Goal: Task Accomplishment & Management: Complete application form

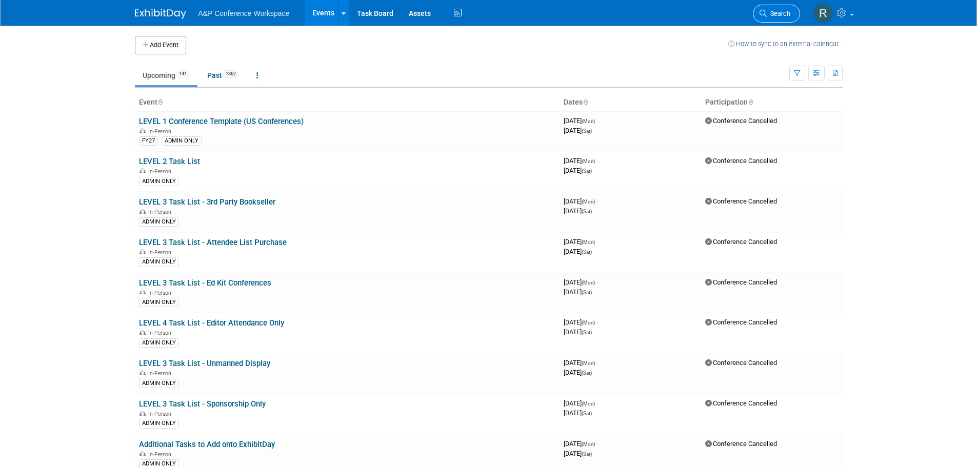
click at [772, 9] on link "Search" at bounding box center [776, 14] width 47 height 18
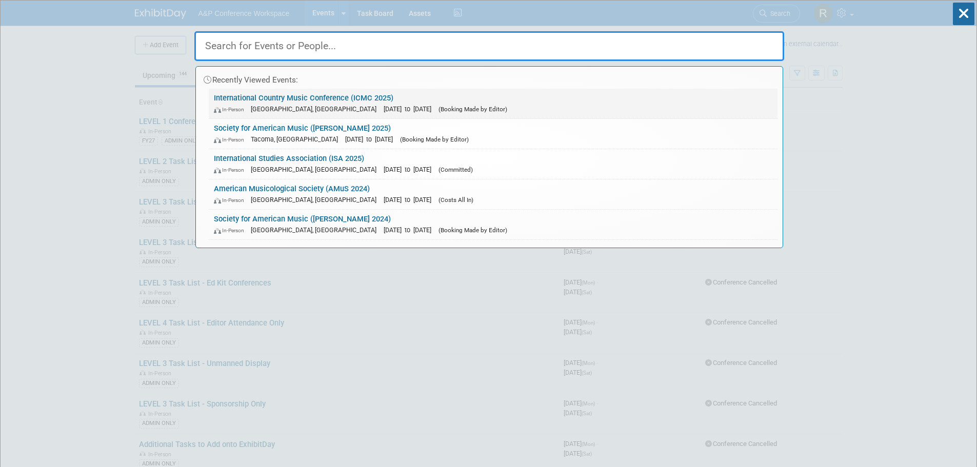
click at [333, 96] on link "International Country Music Conference (ICMC 2025) In-Person [GEOGRAPHIC_DATA],…" at bounding box center [493, 104] width 569 height 30
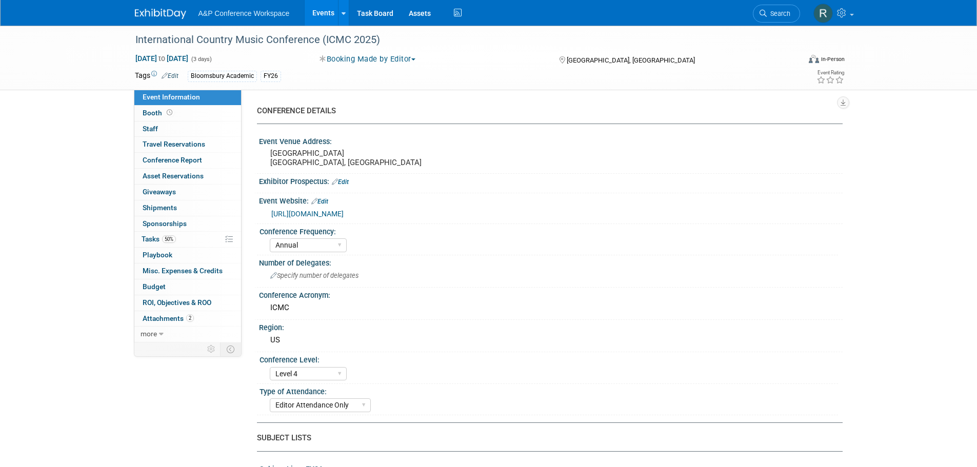
select select "Annual"
select select "Level 4"
select select "Editor Attendance Only"
select select "Music & Sound Studies"
select select "Bloomsbury Academic"
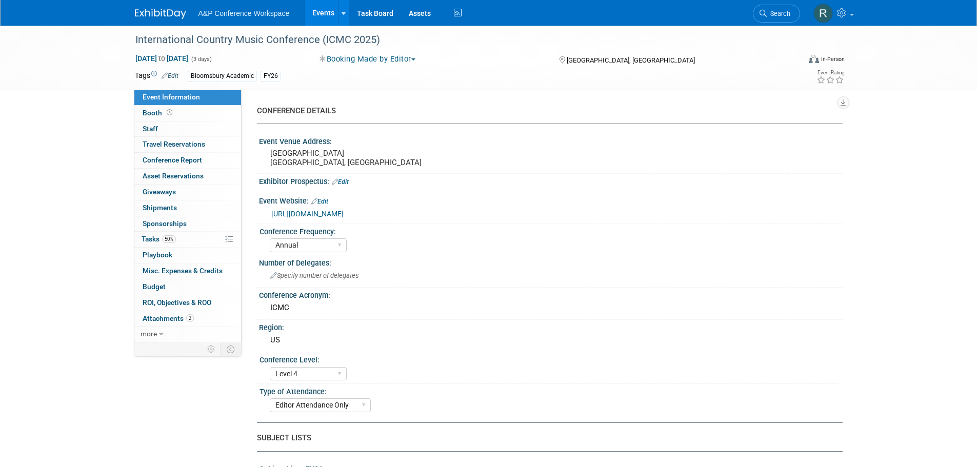
select select "[PERSON_NAME]"
select select "Networking/Commissioning"
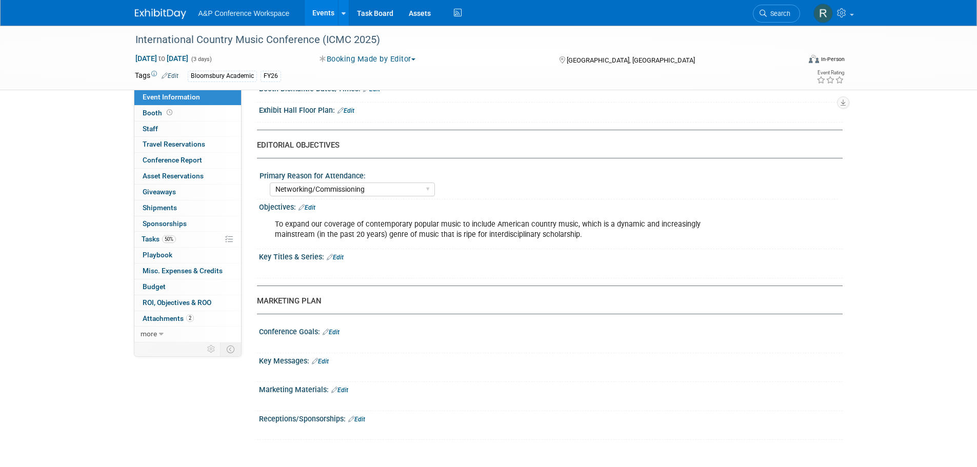
scroll to position [872, 0]
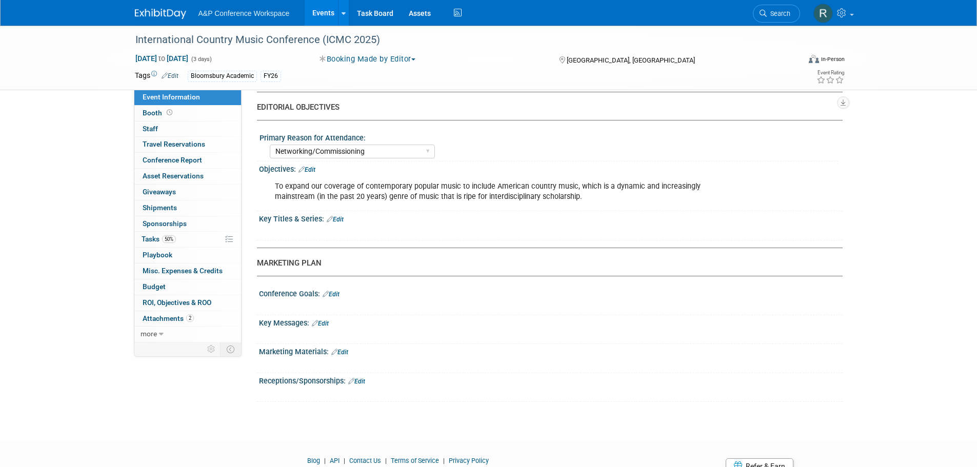
click at [341, 217] on link "Edit" at bounding box center [335, 219] width 17 height 7
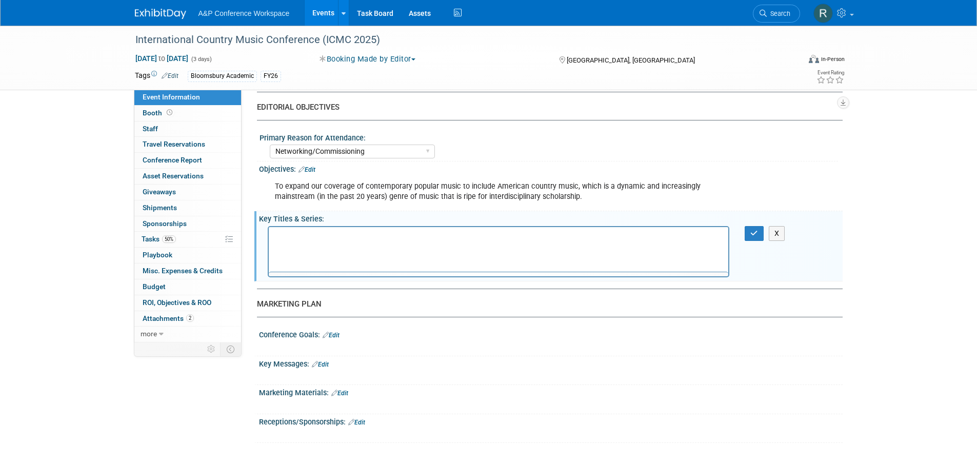
scroll to position [0, 0]
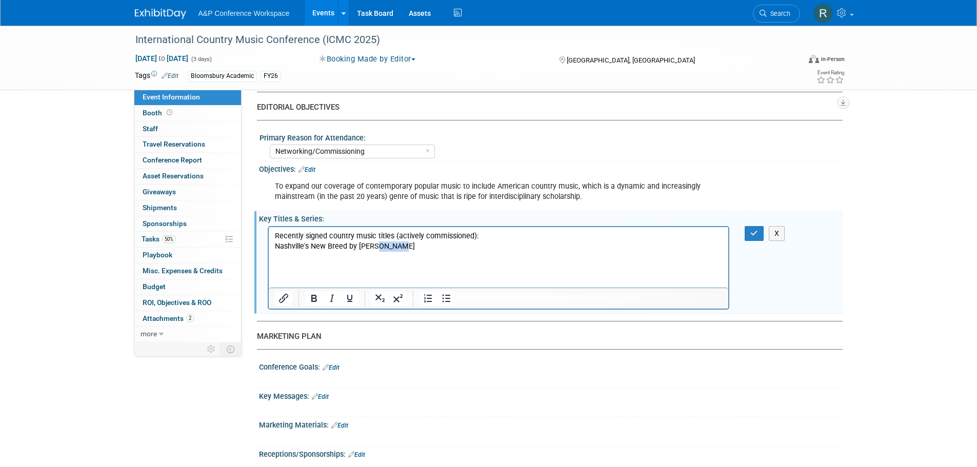
drag, startPoint x: 375, startPoint y: 244, endPoint x: 394, endPoint y: 244, distance: 19.5
click at [397, 250] on p "Nashville's New Breed by [PERSON_NAME]" at bounding box center [498, 246] width 448 height 10
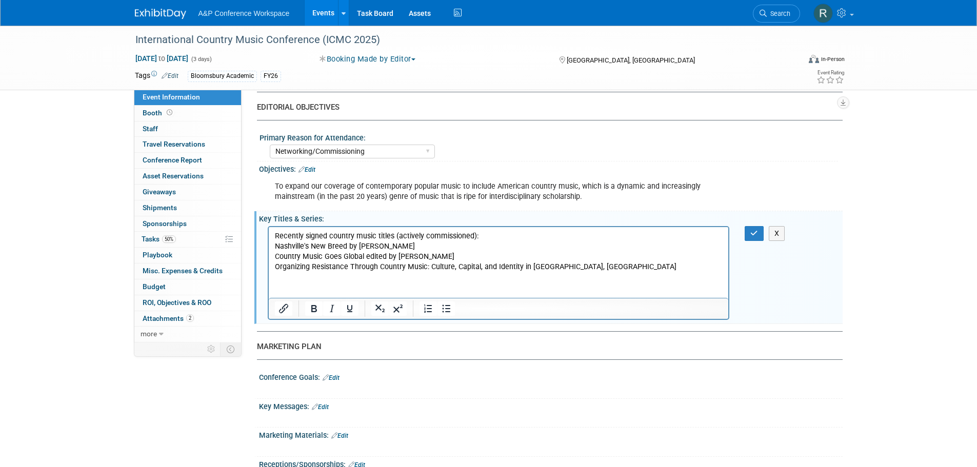
click at [603, 269] on p "Organizing Resistance Through Country Music: Culture, Capital, and Identity in …" at bounding box center [498, 266] width 448 height 10
click at [746, 231] on button "button" at bounding box center [753, 233] width 19 height 15
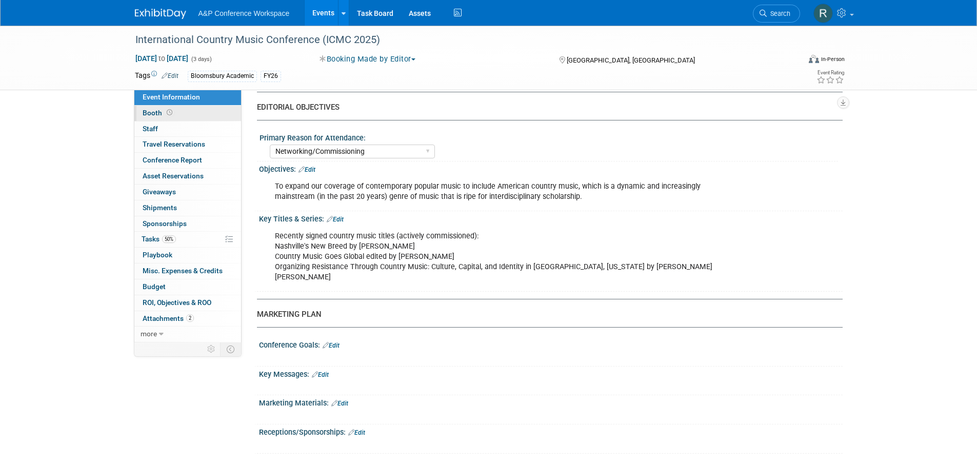
click at [157, 116] on span "Booth" at bounding box center [159, 113] width 32 height 8
select select "CUAP"
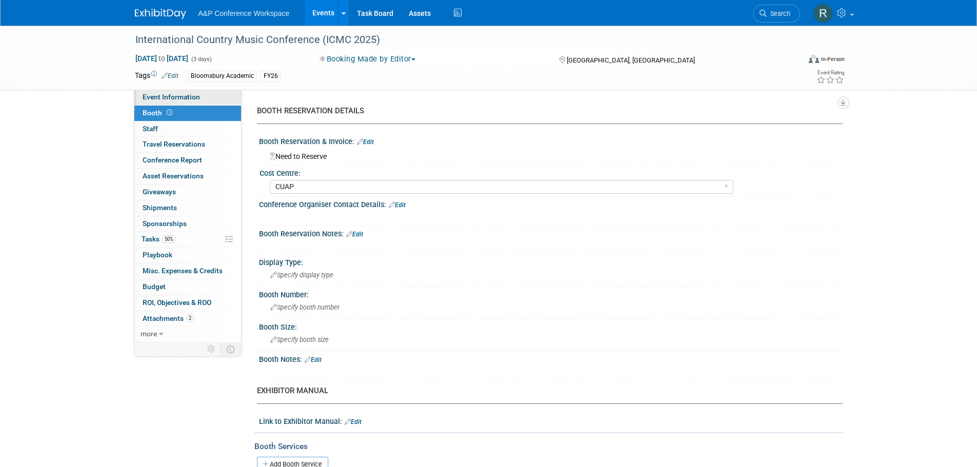
drag, startPoint x: 187, startPoint y: 98, endPoint x: 229, endPoint y: 98, distance: 42.0
click at [187, 97] on span "Event Information" at bounding box center [171, 97] width 57 height 8
select select "Annual"
select select "Level 4"
select select "Editor Attendance Only"
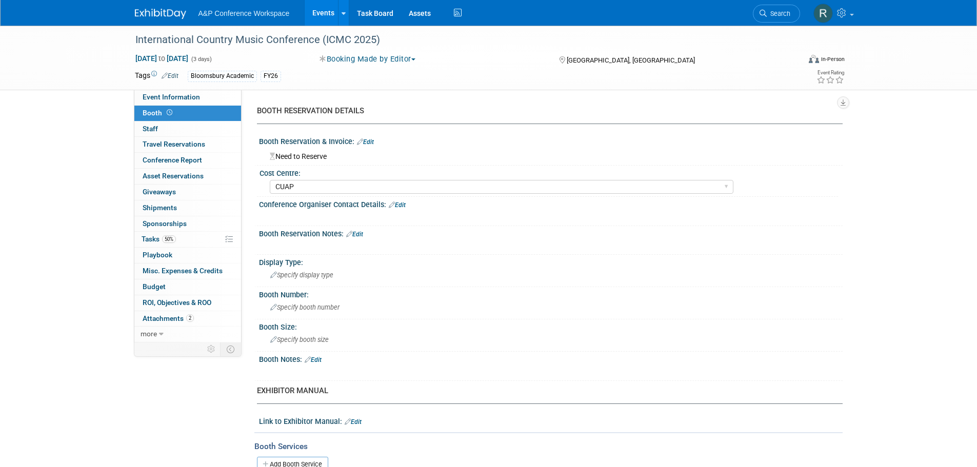
select select "Music & Sound Studies"
select select "Bloomsbury Academic"
select select "[PERSON_NAME]"
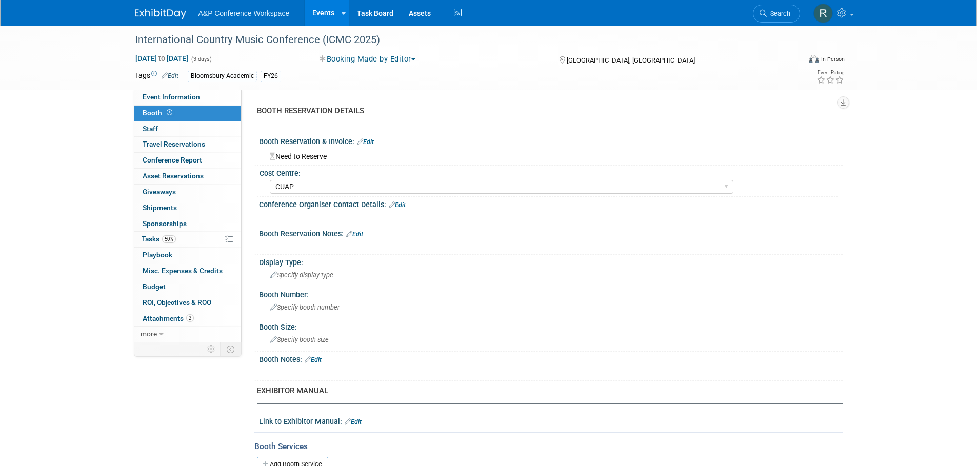
select select "Networking/Commissioning"
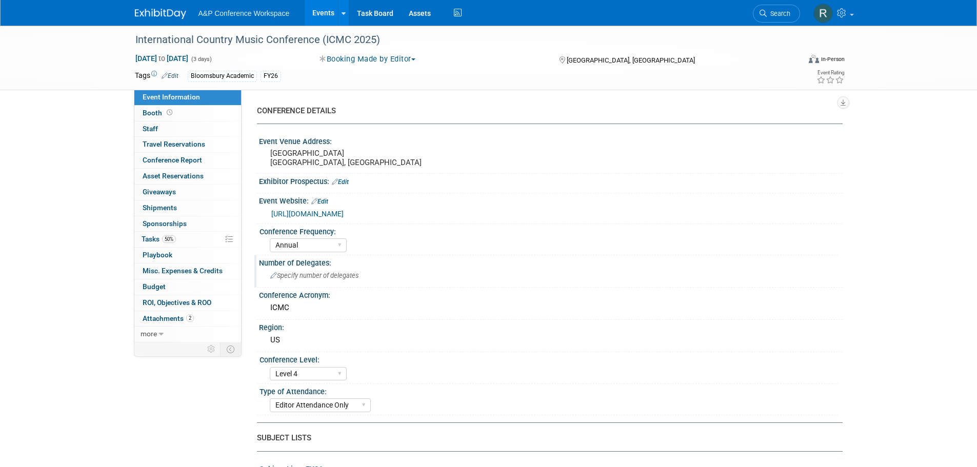
click at [340, 274] on span "Specify number of delegates" at bounding box center [314, 276] width 88 height 8
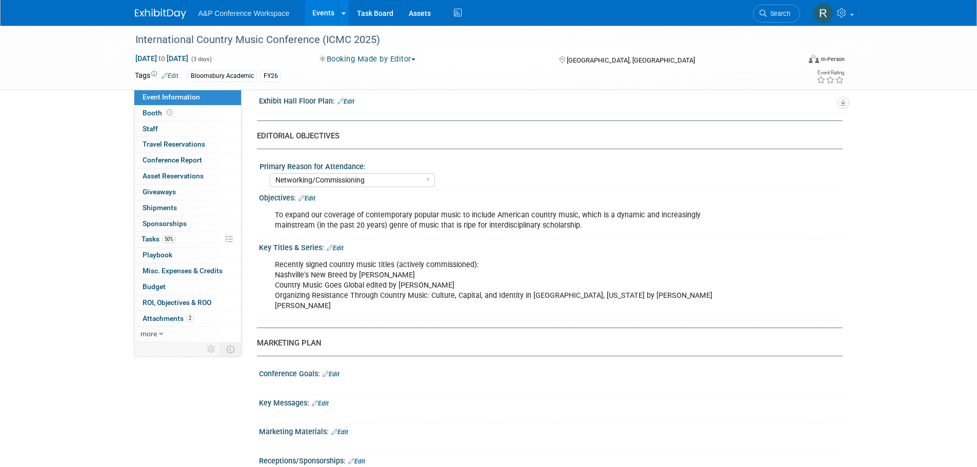
scroll to position [872, 0]
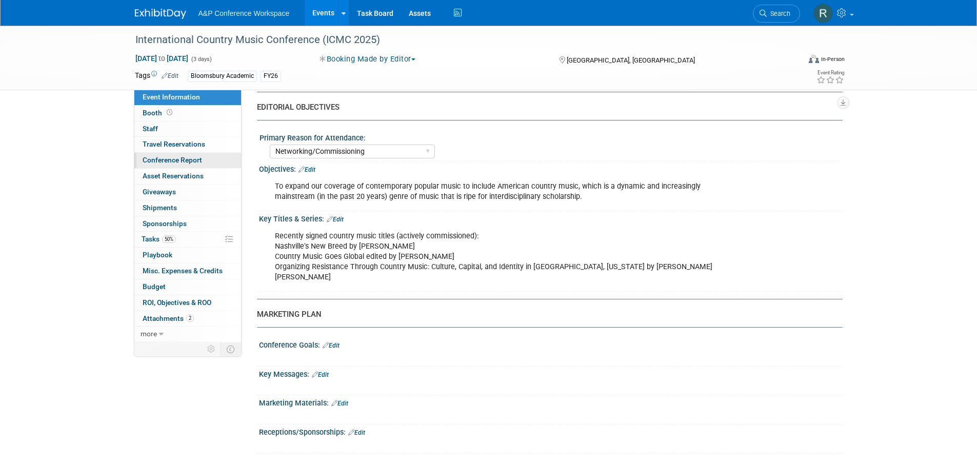
click at [181, 162] on span "Conference Report" at bounding box center [172, 160] width 59 height 8
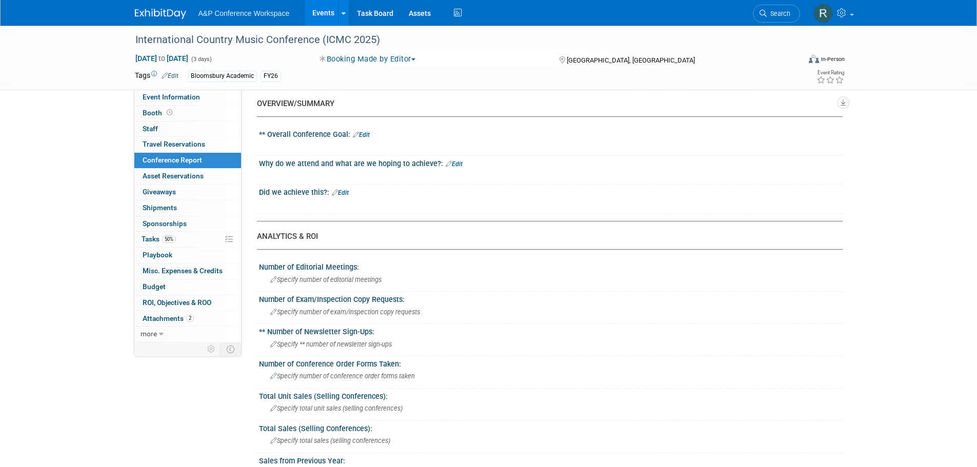
scroll to position [0, 0]
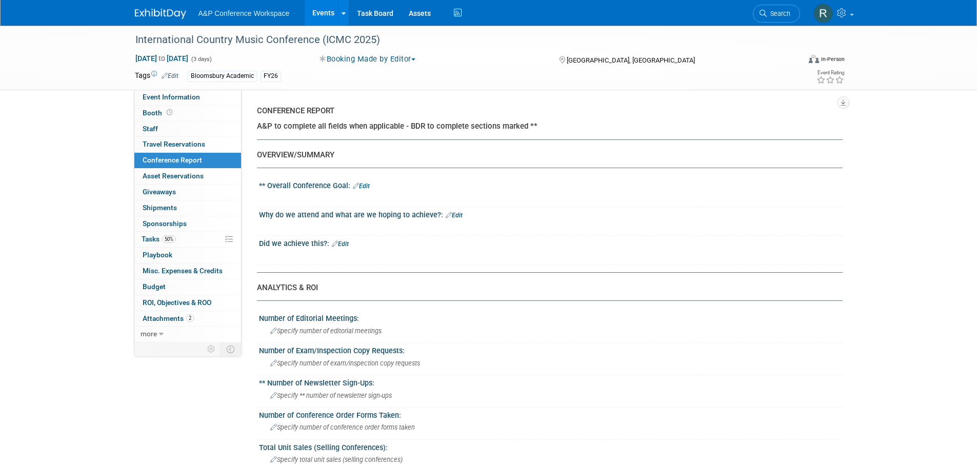
click at [366, 187] on link "Edit" at bounding box center [361, 186] width 17 height 7
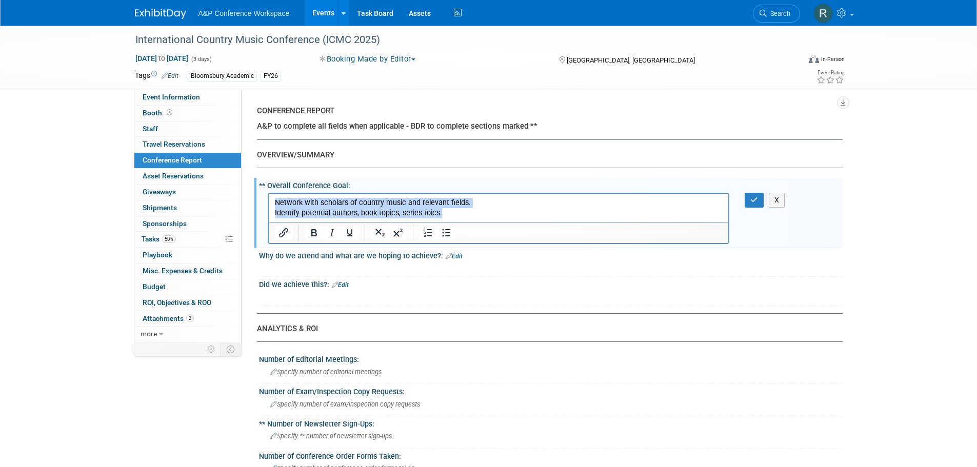
drag, startPoint x: 445, startPoint y: 213, endPoint x: 253, endPoint y: 197, distance: 192.4
click at [268, 197] on html "Network with scholars of country music and relevant fields. Identify potential …" at bounding box center [498, 205] width 460 height 25
click at [442, 234] on icon "Bullet list" at bounding box center [446, 233] width 12 height 12
click at [451, 210] on li "Identify potential authors, book topics, series toics." at bounding box center [509, 213] width 428 height 10
drag, startPoint x: 449, startPoint y: 211, endPoint x: 475, endPoint y: 220, distance: 28.0
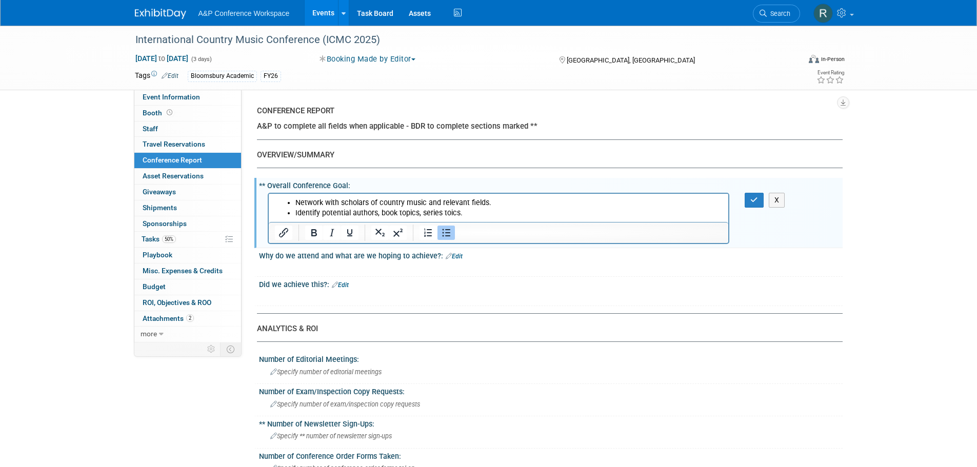
click at [460, 215] on li "Identify potential authors, book topics, series toics." at bounding box center [509, 213] width 428 height 10
drag, startPoint x: 753, startPoint y: 200, endPoint x: 229, endPoint y: 14, distance: 555.8
click at [753, 200] on icon "button" at bounding box center [754, 199] width 8 height 7
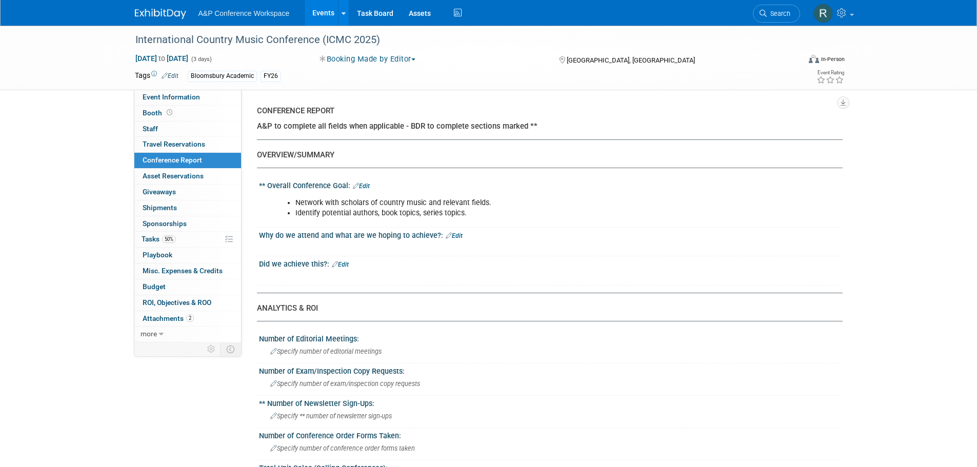
click at [458, 238] on link "Edit" at bounding box center [454, 235] width 17 height 7
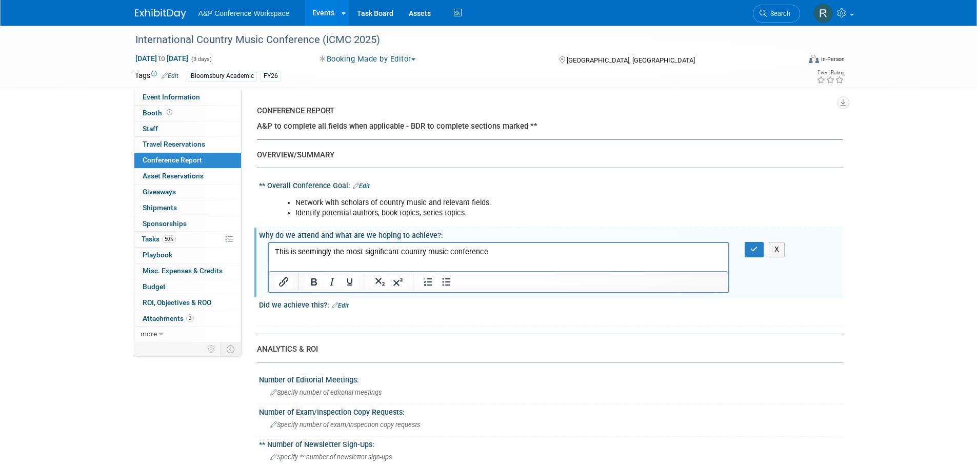
click at [397, 248] on p "This is seemingly the most significant country music conference" at bounding box center [498, 252] width 448 height 10
click at [580, 256] on p "This is seemingly the most significant (if not the only) dedicated country musi…" at bounding box center [498, 252] width 448 height 10
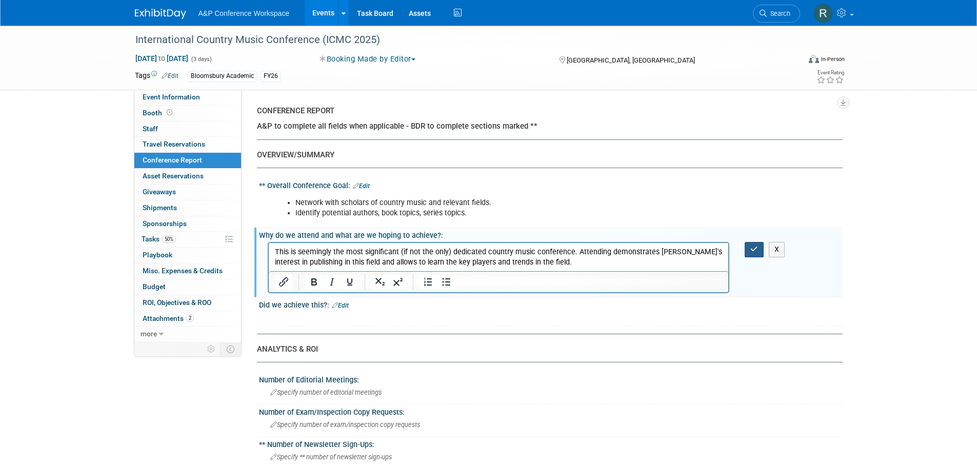
click at [756, 249] on icon "button" at bounding box center [754, 249] width 8 height 7
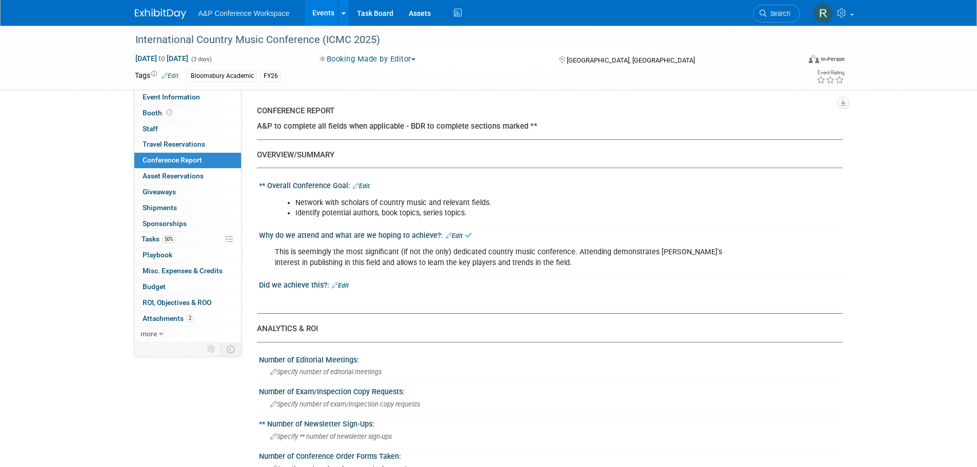
click at [341, 287] on link "Edit" at bounding box center [340, 285] width 17 height 7
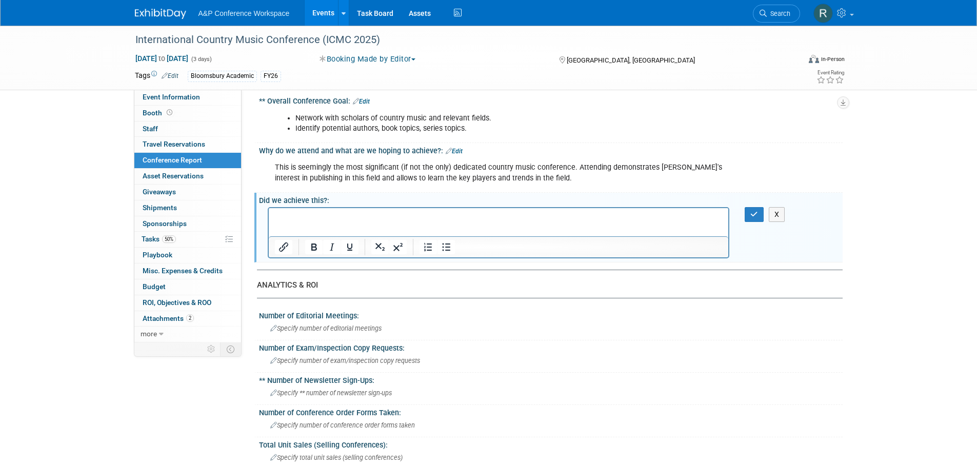
scroll to position [103, 0]
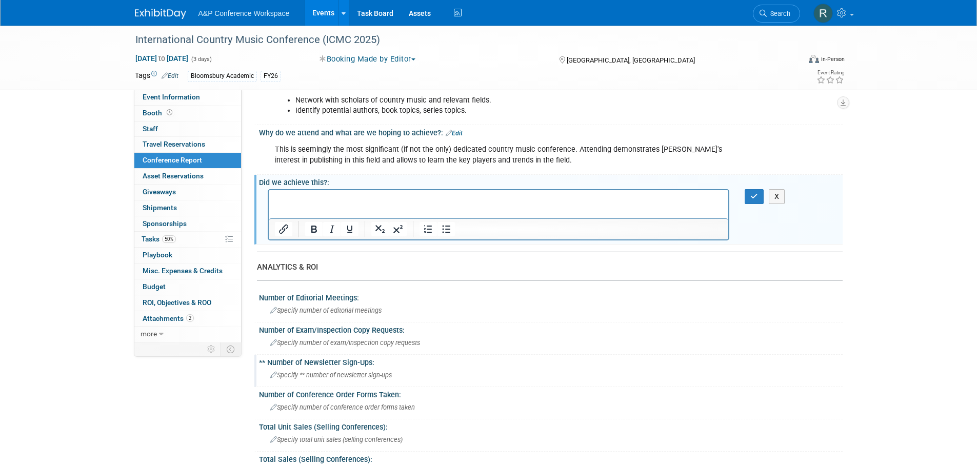
click at [329, 379] on div "Specify ** number of newsletter sign-ups" at bounding box center [551, 375] width 568 height 16
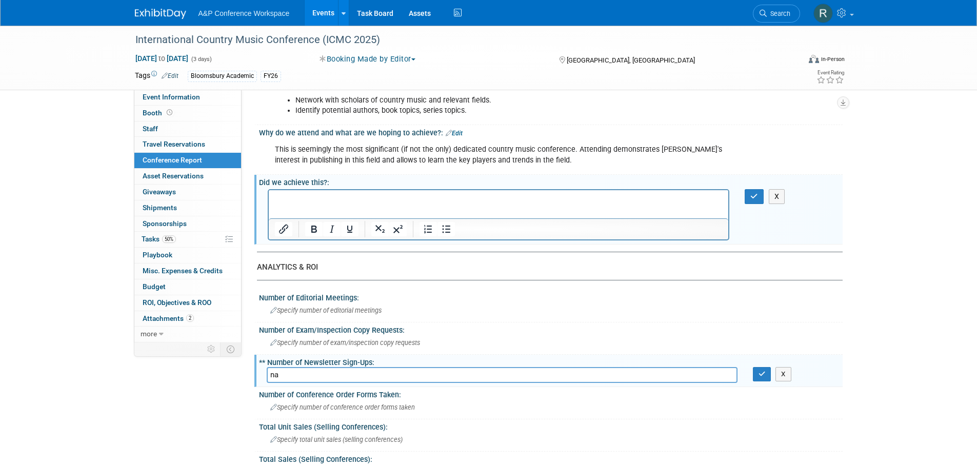
type input "na"
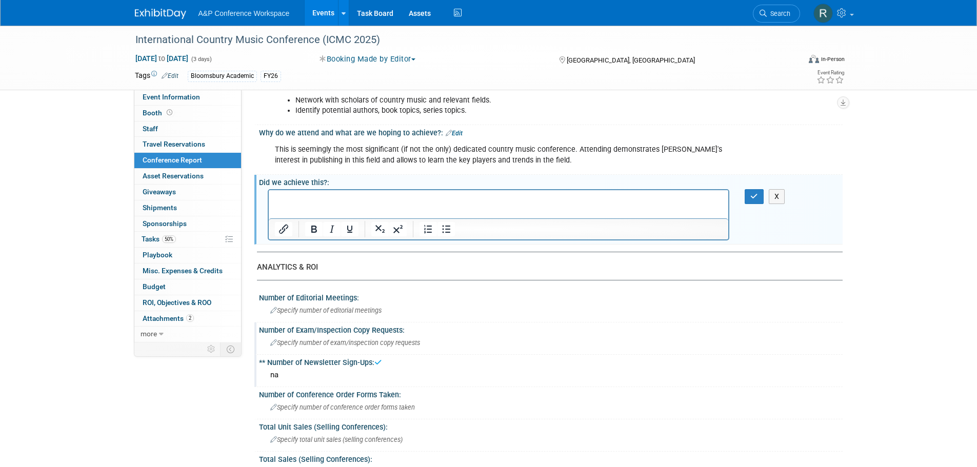
click at [334, 340] on span "Specify number of exam/inspection copy requests" at bounding box center [345, 343] width 150 height 8
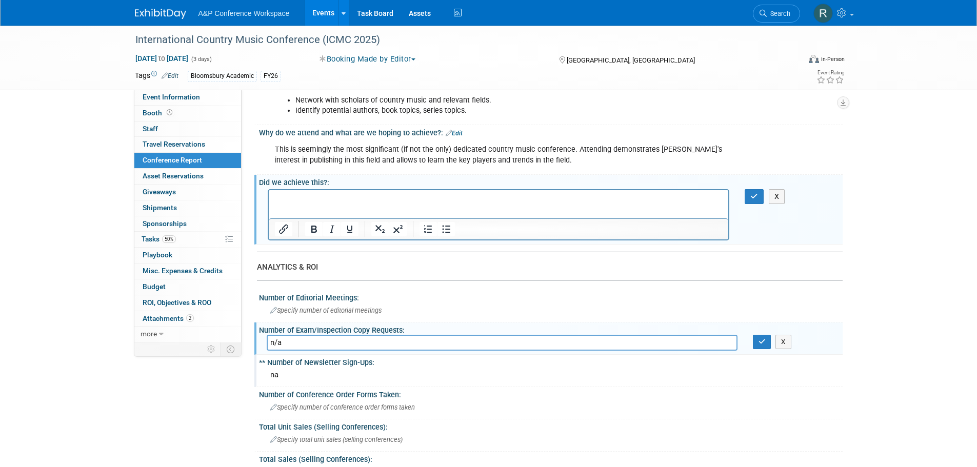
type input "n/a"
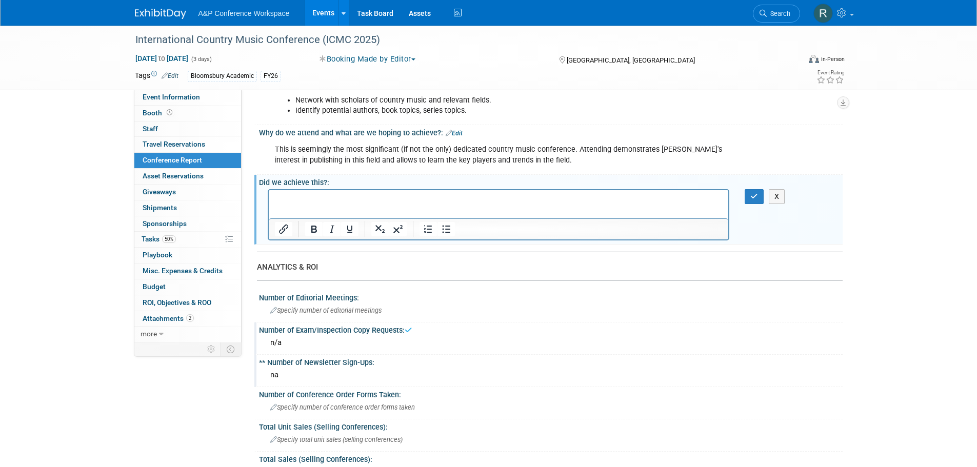
click at [284, 370] on div "na" at bounding box center [551, 375] width 568 height 16
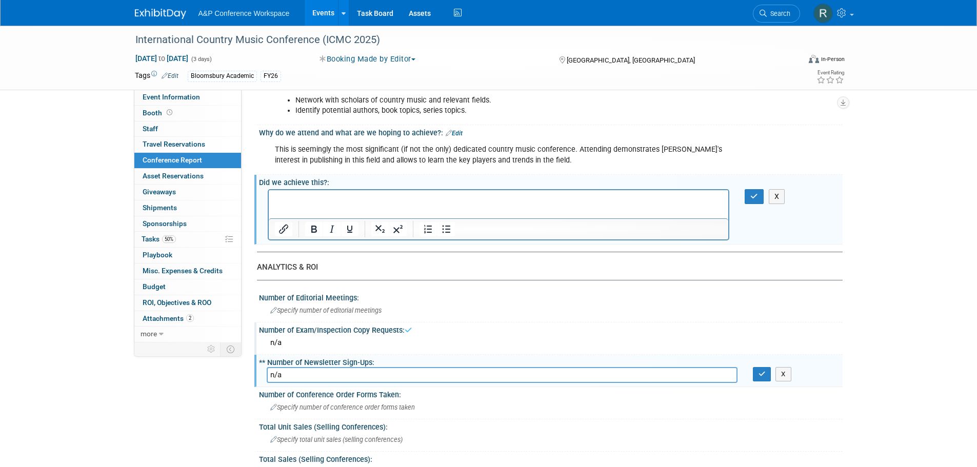
type input "n/a"
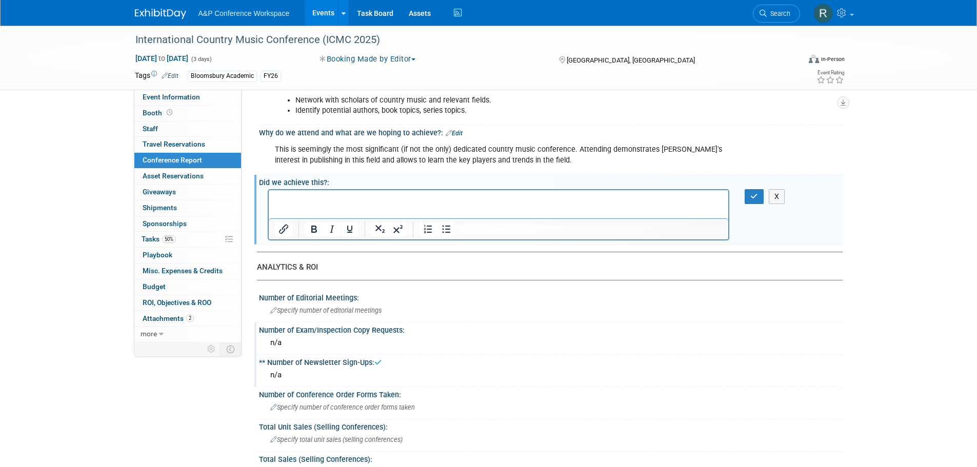
click at [301, 200] on p "Rich Text Area. Press ALT-0 for help." at bounding box center [498, 199] width 448 height 10
click at [310, 316] on div "Specify number of editorial meetings" at bounding box center [551, 310] width 568 height 16
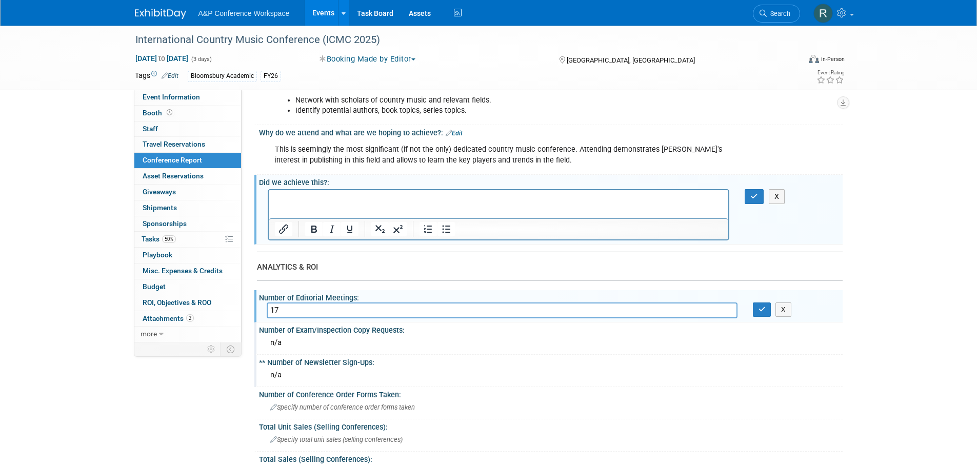
type input "17"
click at [287, 200] on p "Rich Text Area. Press ALT-0 for help." at bounding box center [498, 199] width 448 height 10
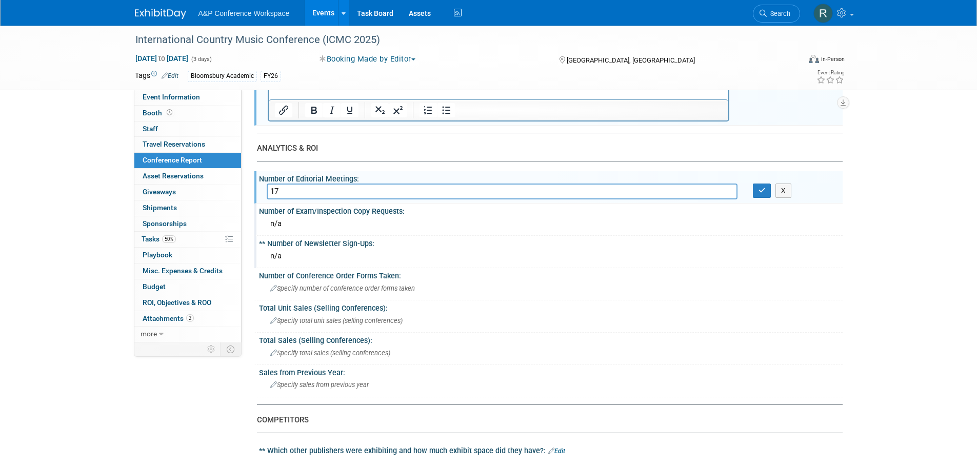
scroll to position [256, 0]
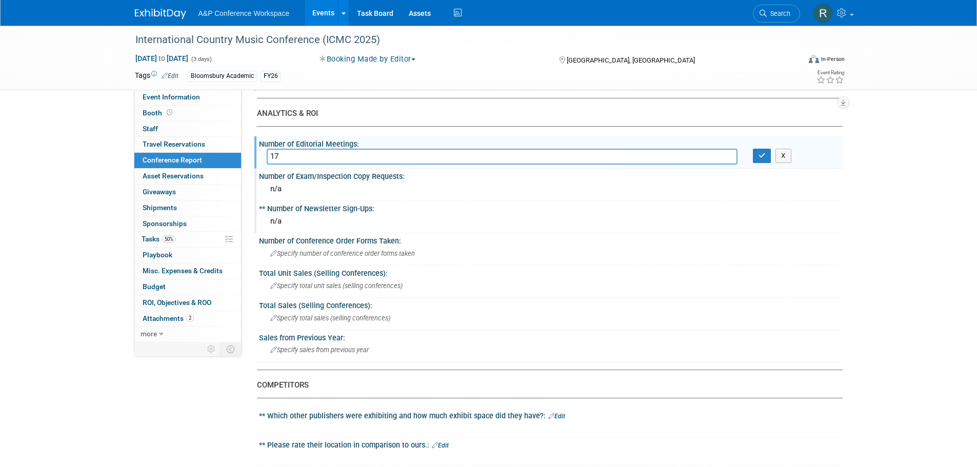
click at [304, 188] on div "n/a" at bounding box center [551, 189] width 568 height 16
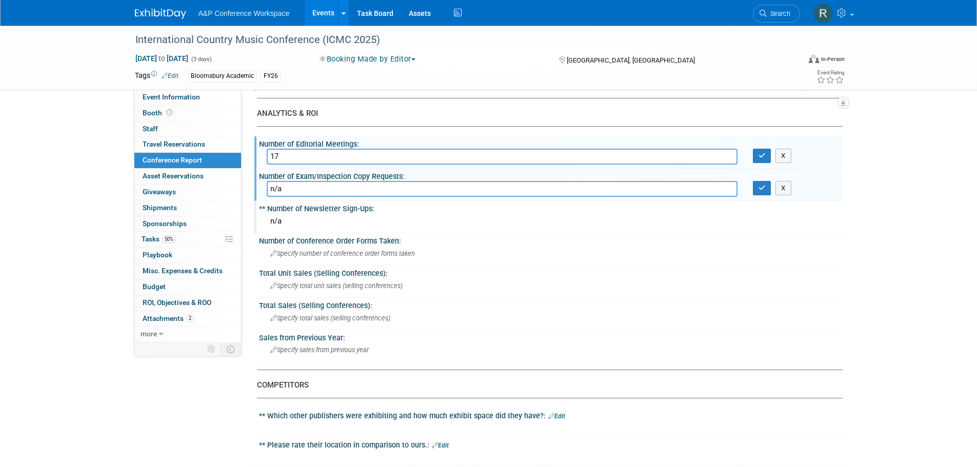
drag, startPoint x: 300, startPoint y: 188, endPoint x: 270, endPoint y: 191, distance: 30.0
click at [270, 191] on input "n/a" at bounding box center [502, 189] width 471 height 16
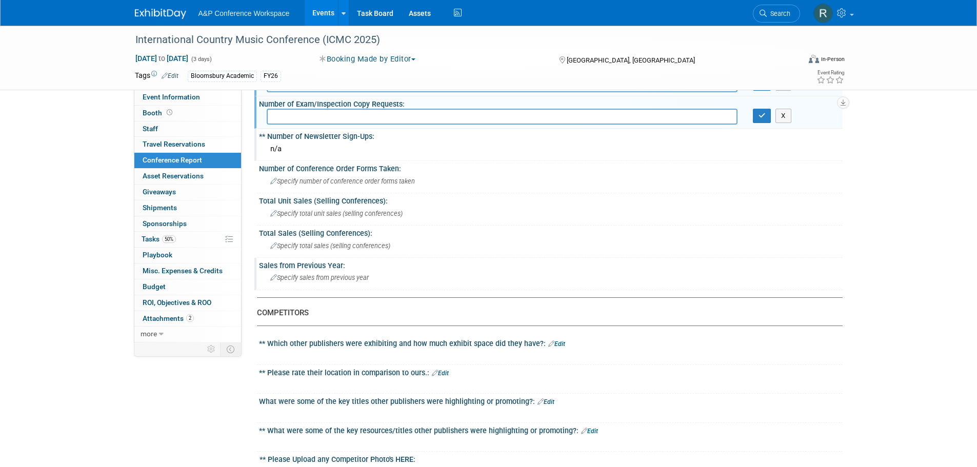
scroll to position [359, 0]
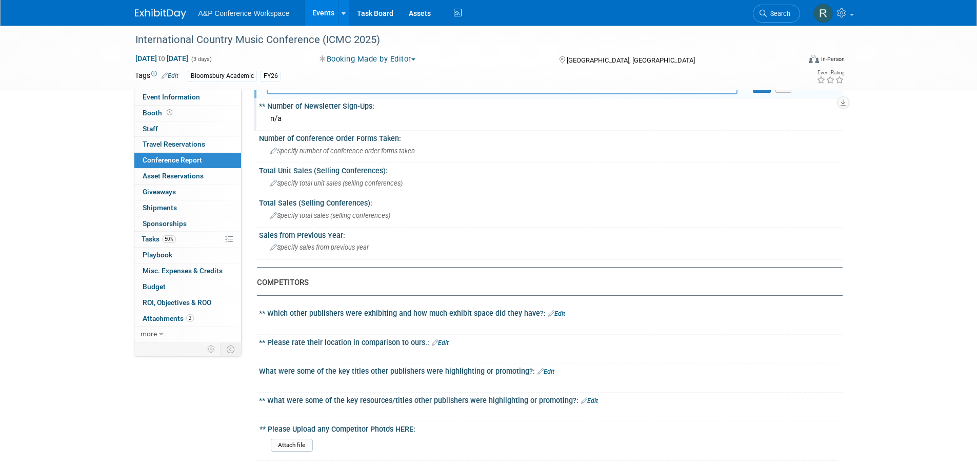
click at [551, 312] on link "Edit" at bounding box center [556, 313] width 17 height 7
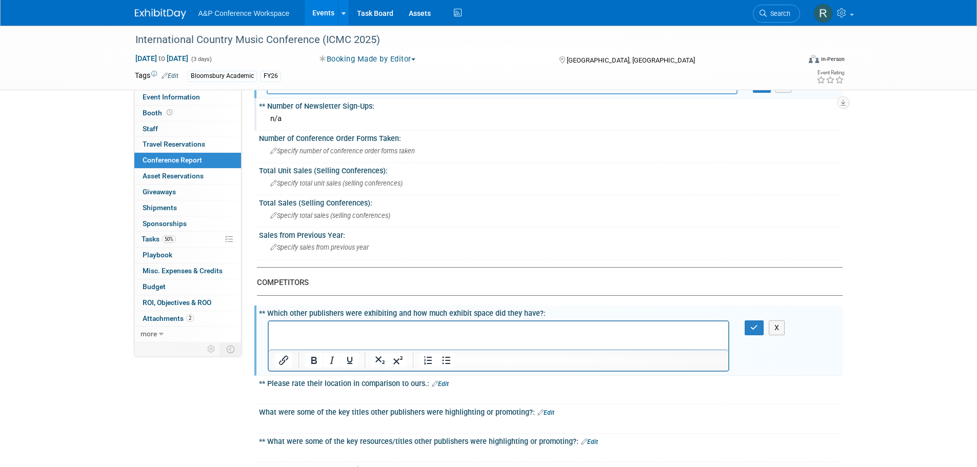
scroll to position [0, 0]
drag, startPoint x: 757, startPoint y: 329, endPoint x: 735, endPoint y: 330, distance: 22.1
click at [755, 329] on icon "button" at bounding box center [754, 327] width 8 height 7
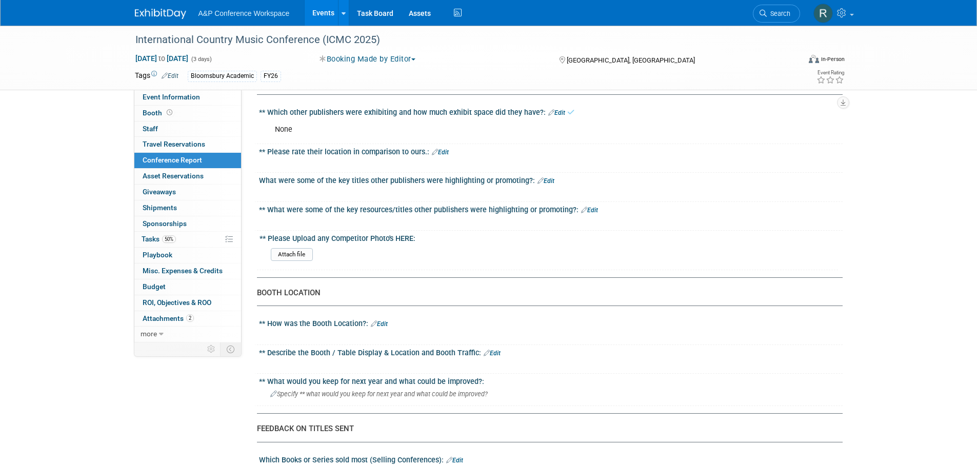
scroll to position [564, 0]
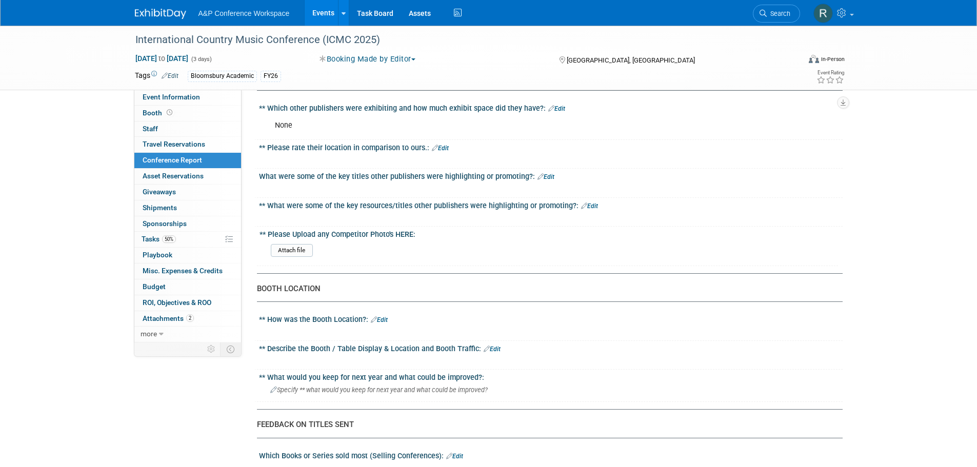
click at [444, 147] on link "Edit" at bounding box center [440, 148] width 17 height 7
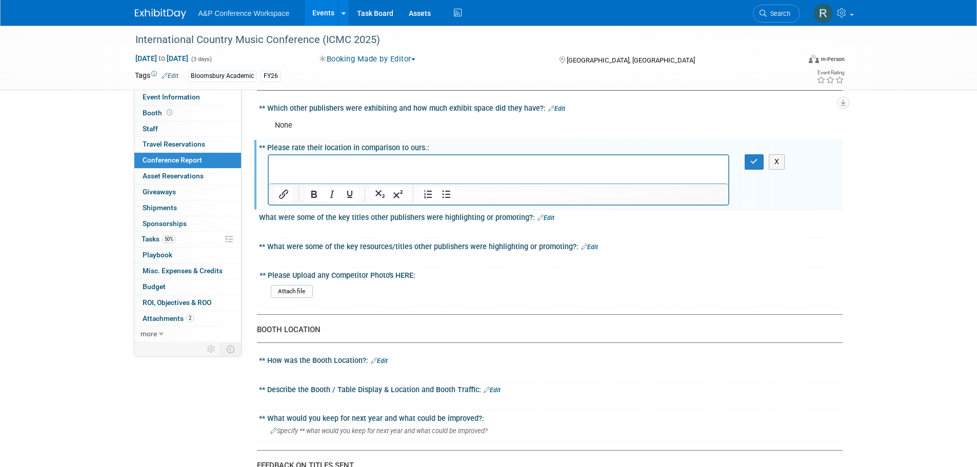
scroll to position [0, 0]
drag, startPoint x: 752, startPoint y: 160, endPoint x: 446, endPoint y: 26, distance: 333.8
click at [752, 160] on icon "button" at bounding box center [754, 161] width 8 height 7
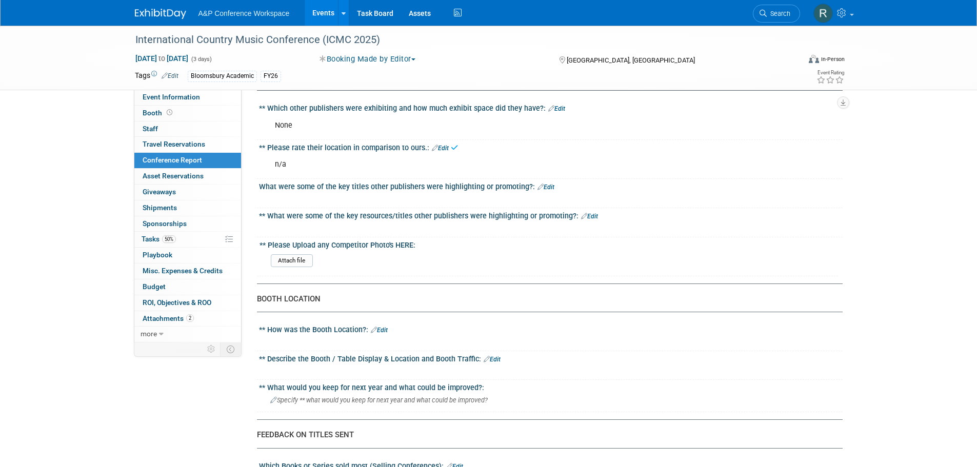
click at [591, 216] on link "Edit" at bounding box center [589, 216] width 17 height 7
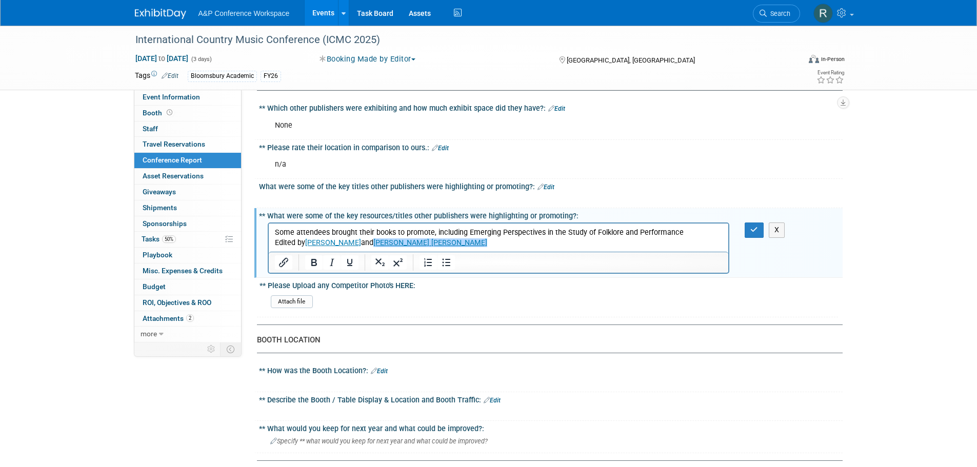
click at [477, 243] on p "Edited by [PERSON_NAME] and [PERSON_NAME] [PERSON_NAME]﻿" at bounding box center [498, 243] width 448 height 10
click at [570, 238] on p "Edited by [PERSON_NAME] and [PERSON_NAME] [PERSON_NAME]﻿" at bounding box center [498, 243] width 448 height 10
click at [553, 245] on p "Edited by [PERSON_NAME] and [PERSON_NAME] [PERSON_NAME]﻿" at bounding box center [498, 243] width 448 height 10
click at [554, 239] on p "Edited by [PERSON_NAME] and [PERSON_NAME] [PERSON_NAME]﻿" at bounding box center [498, 243] width 448 height 10
click at [544, 238] on p "Edited by [PERSON_NAME] and [PERSON_NAME] [PERSON_NAME]﻿" at bounding box center [498, 243] width 448 height 10
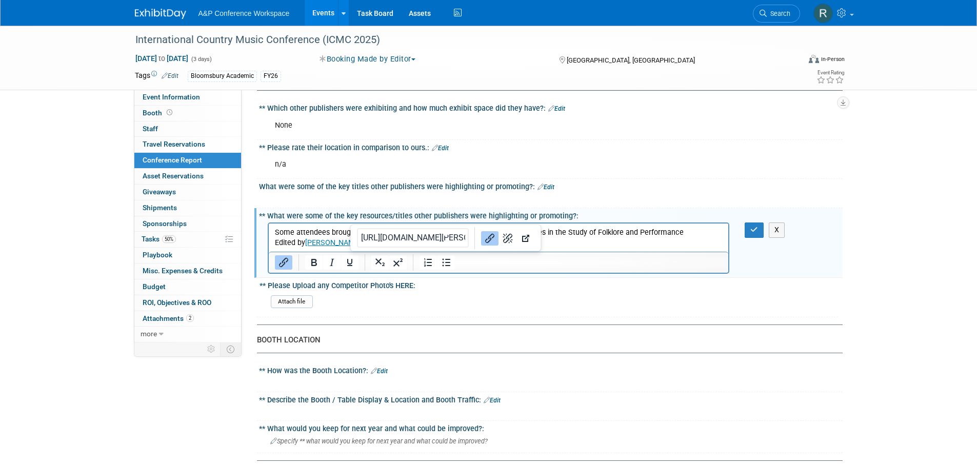
click at [577, 234] on p "Some attendees brought their books to promote, including Emerging Perspectives …" at bounding box center [498, 233] width 448 height 10
click at [465, 243] on p "Edited by [PERSON_NAME] and [PERSON_NAME] [PERSON_NAME]" at bounding box center [498, 243] width 448 height 10
drag, startPoint x: 579, startPoint y: 237, endPoint x: 640, endPoint y: 229, distance: 61.1
click at [597, 237] on p "Some attendees brought their books to promote, including Emerging Perspectives …" at bounding box center [498, 233] width 448 height 10
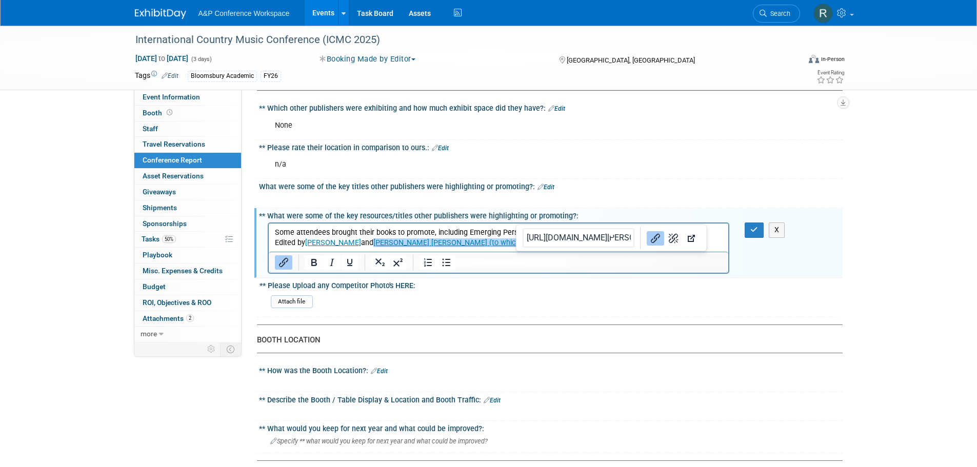
click at [646, 237] on button "Link" at bounding box center [654, 238] width 17 height 14
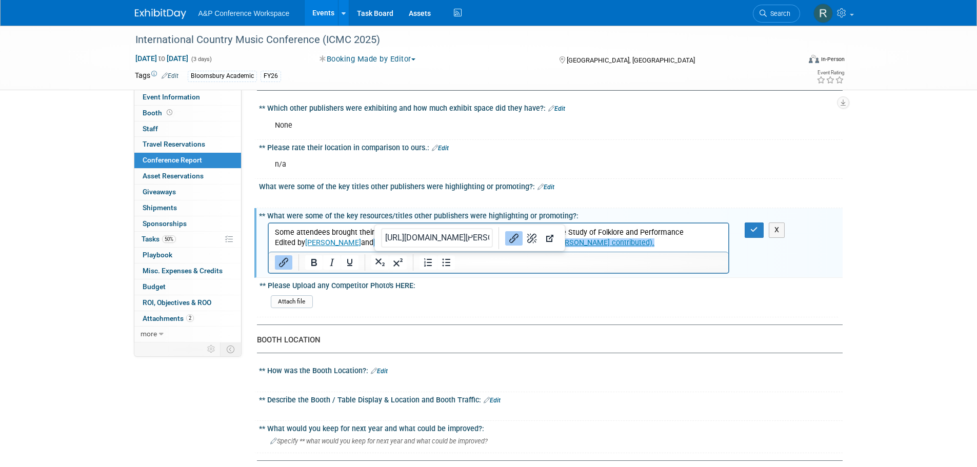
drag, startPoint x: 196, startPoint y: 19, endPoint x: 510, endPoint y: 260, distance: 395.2
click at [467, 262] on div at bounding box center [499, 262] width 460 height 16
drag, startPoint x: 605, startPoint y: 240, endPoint x: 453, endPoint y: 247, distance: 152.9
click at [453, 247] on p "Edited by [PERSON_NAME] and [PERSON_NAME] [PERSON_NAME] (to which attendee [PER…" at bounding box center [498, 243] width 448 height 10
click at [562, 188] on div "What were some of the key titles other publishers were highlighting or promotin…" at bounding box center [550, 185] width 583 height 13
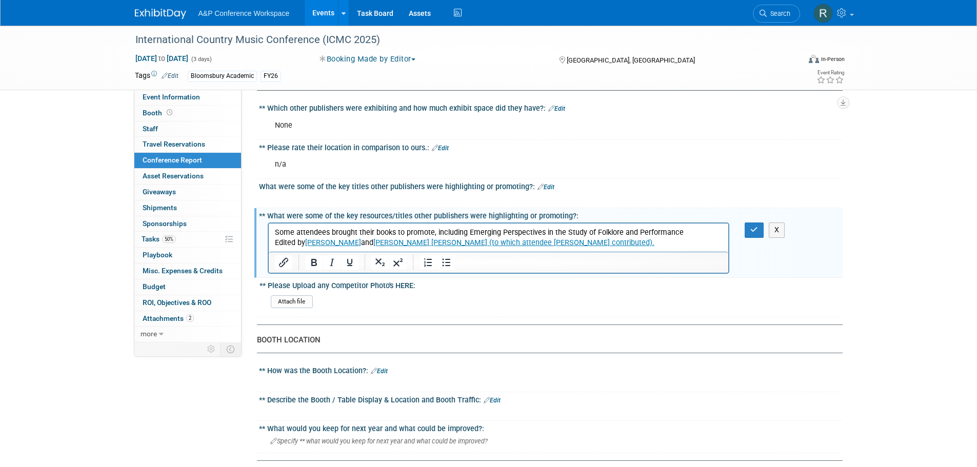
click at [656, 235] on p "Some attendees brought their books to promote, including Emerging Perspectives …" at bounding box center [498, 233] width 448 height 10
click at [616, 243] on p "Edited by [PERSON_NAME] and [PERSON_NAME] [PERSON_NAME] (to which attendee [PER…" at bounding box center [498, 243] width 448 height 10
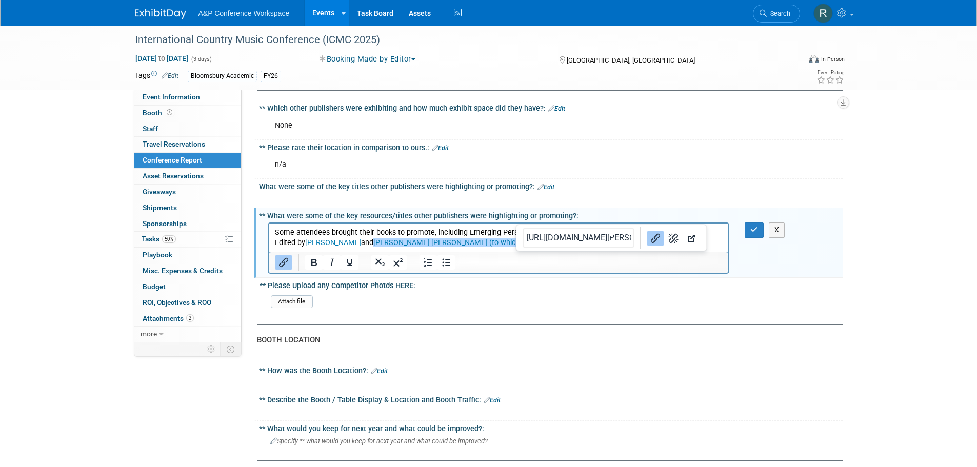
drag, startPoint x: 451, startPoint y: 259, endPoint x: 470, endPoint y: 260, distance: 19.0
click at [458, 260] on div at bounding box center [437, 262] width 48 height 16
click at [750, 235] on button "button" at bounding box center [753, 229] width 19 height 15
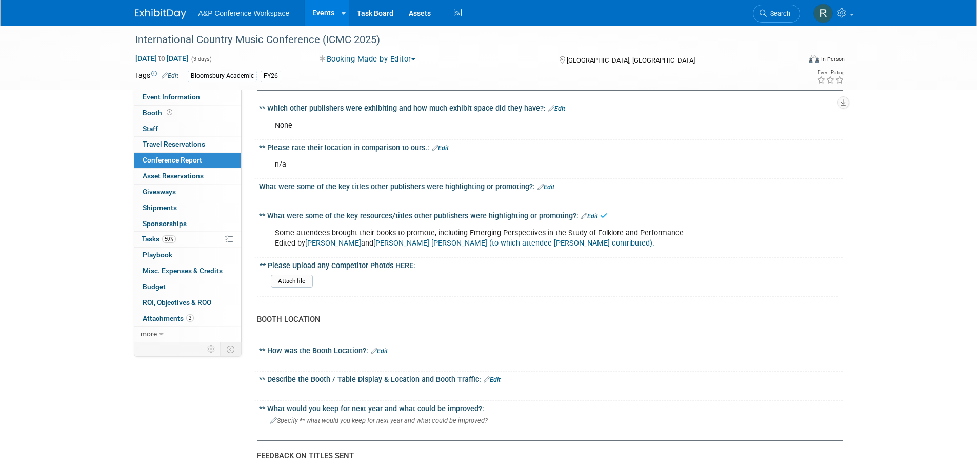
click at [595, 218] on div "** What were some of the key resources/titles other publishers were highlightin…" at bounding box center [550, 214] width 583 height 13
click at [592, 216] on link "Edit" at bounding box center [589, 216] width 17 height 7
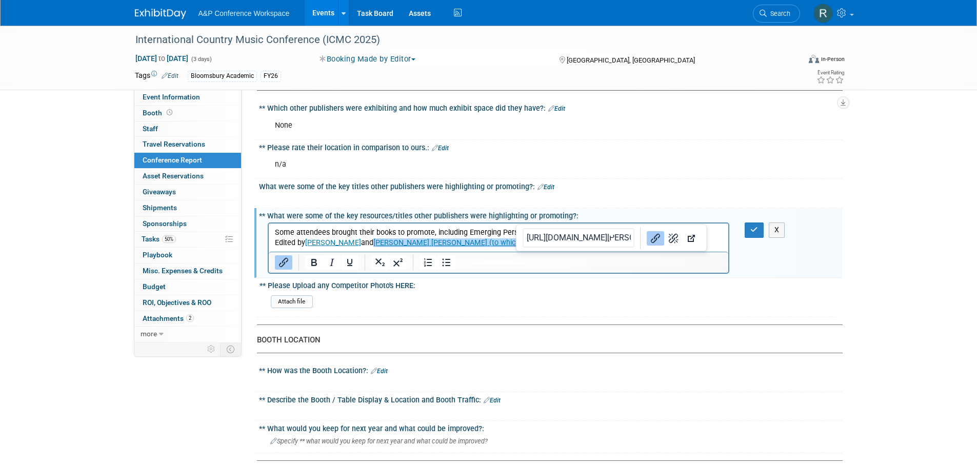
click at [610, 242] on p "Some attendees brought their books to promote, including Emerging Perspectives …" at bounding box center [498, 238] width 448 height 21
click at [448, 248] on p "Some attendees brought their books to promote, including Emerging Perspectives …" at bounding box center [498, 238] width 448 height 21
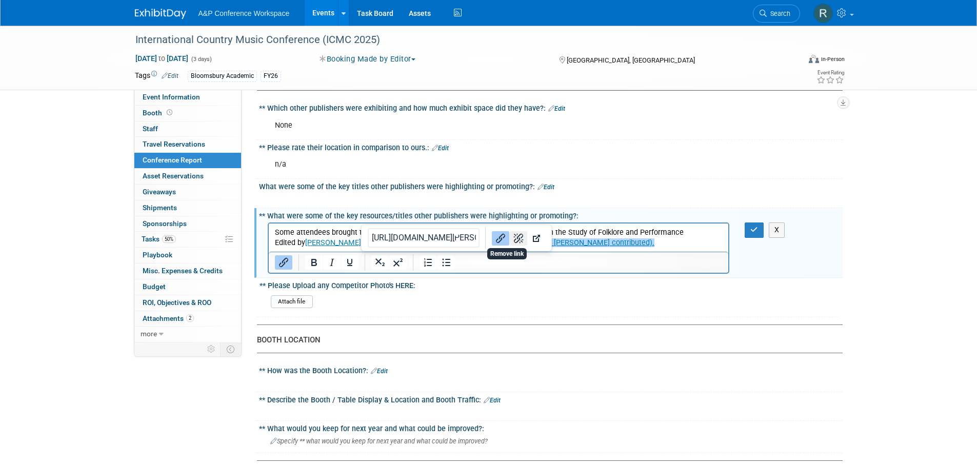
click at [512, 235] on icon "Remove link" at bounding box center [518, 238] width 12 height 12
drag, startPoint x: 74, startPoint y: 16, endPoint x: 287, endPoint y: 262, distance: 324.9
click at [287, 262] on icon "Insert/edit link" at bounding box center [283, 262] width 12 height 12
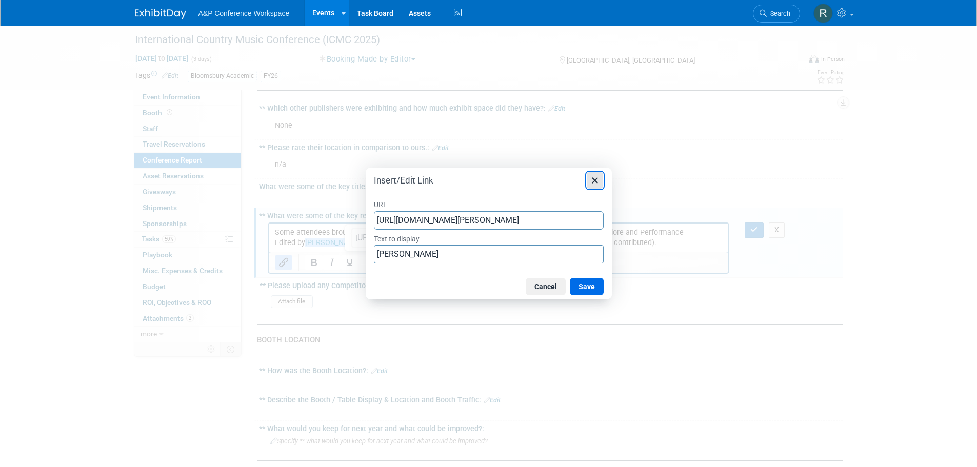
click at [591, 181] on icon "Close" at bounding box center [595, 180] width 12 height 12
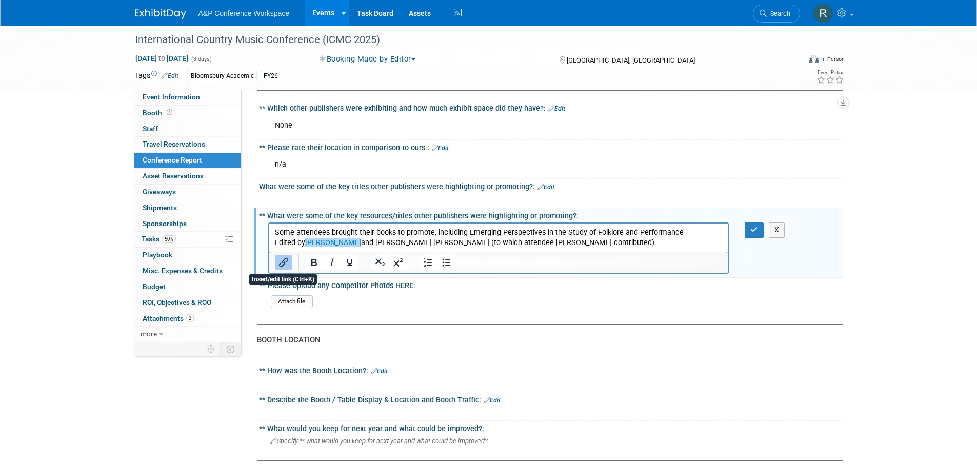
click at [279, 261] on icon "Insert/edit link" at bounding box center [283, 262] width 12 height 12
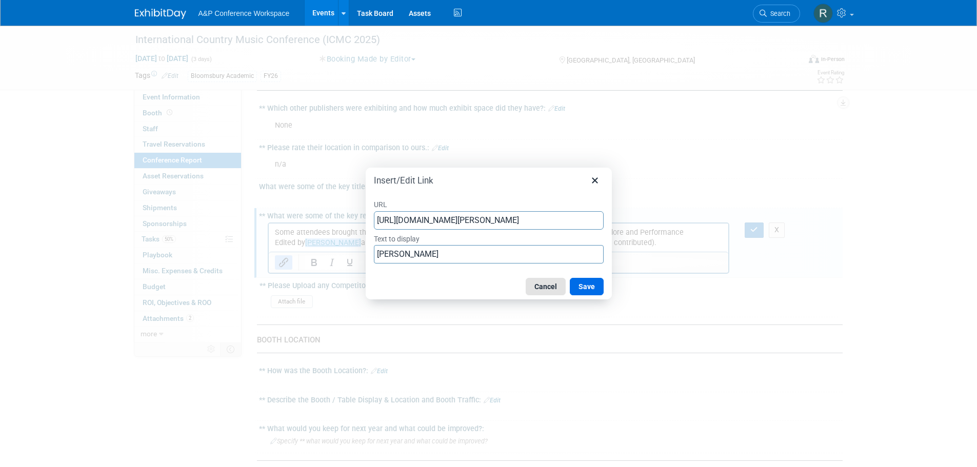
click at [547, 285] on button "Cancel" at bounding box center [545, 286] width 40 height 17
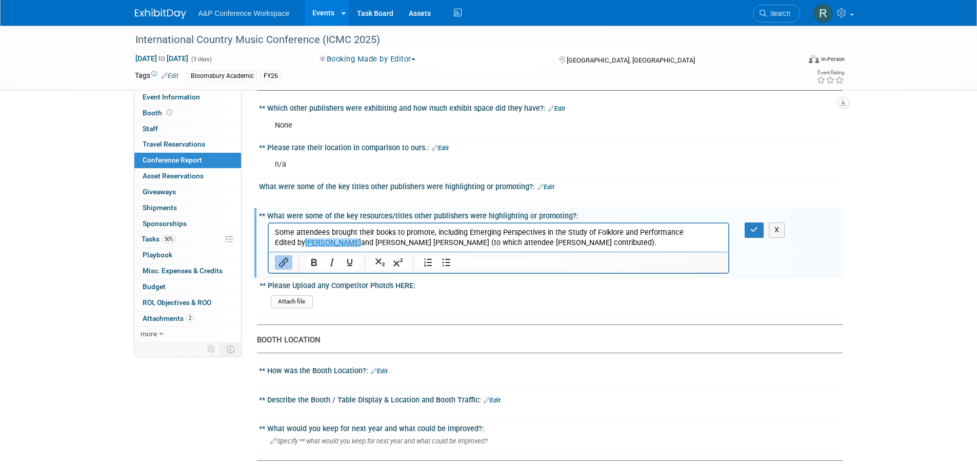
click at [341, 238] on link "[PERSON_NAME]" at bounding box center [333, 242] width 56 height 9
click at [492, 234] on icon "Remove link" at bounding box center [498, 238] width 12 height 12
drag, startPoint x: 539, startPoint y: 244, endPoint x: 606, endPoint y: 244, distance: 67.2
click at [543, 244] on p "Some attendees brought their books to promote, including Emerging Perspectives …" at bounding box center [498, 238] width 448 height 21
click at [610, 245] on p "Some attendees brought their books to promote, including Emerging Perspectives …" at bounding box center [498, 238] width 448 height 21
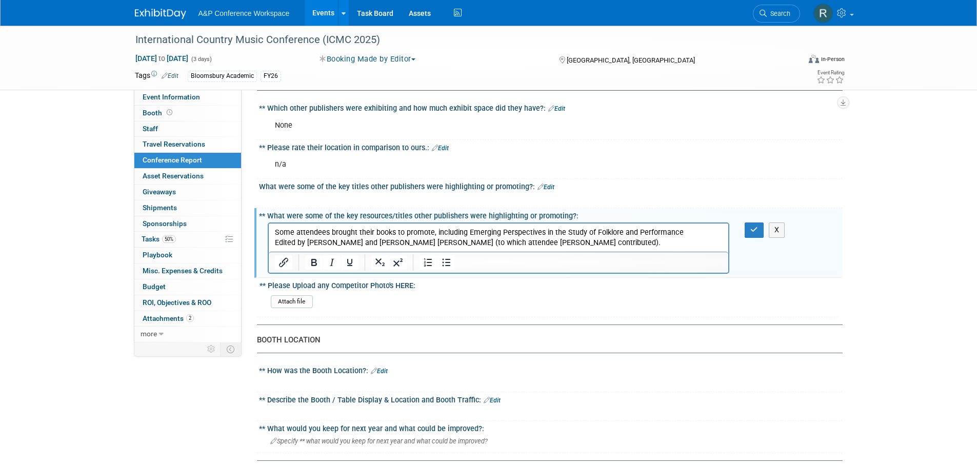
click at [541, 242] on p "Some attendees brought their books to promote, including Emerging Perspectives …" at bounding box center [498, 238] width 448 height 21
click at [507, 245] on p "Some attendees brought their books to promote, including Emerging Perspectives …" at bounding box center [498, 238] width 448 height 21
click at [615, 244] on p "Some attendees brought their books to promote, including Emerging Perspectives …" at bounding box center [498, 238] width 448 height 21
click at [679, 302] on div "Attach file" at bounding box center [552, 303] width 563 height 16
drag, startPoint x: 748, startPoint y: 227, endPoint x: 409, endPoint y: 24, distance: 395.3
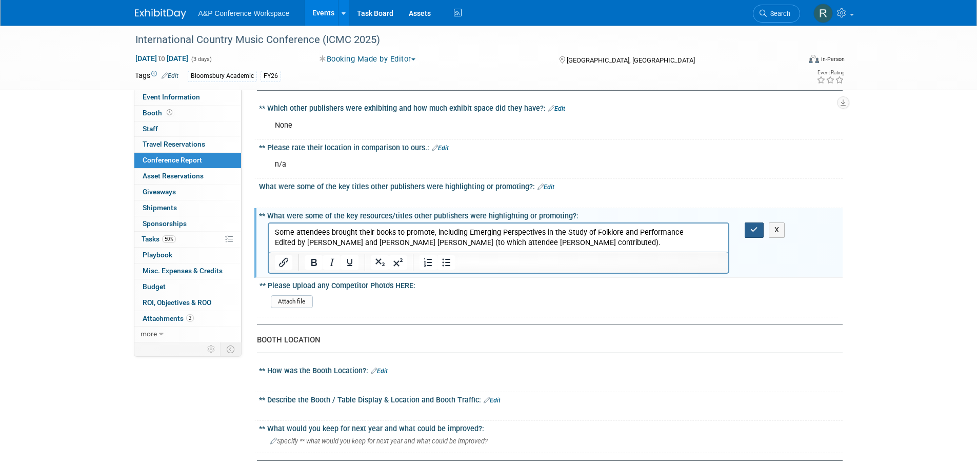
click at [748, 227] on button "button" at bounding box center [753, 229] width 19 height 15
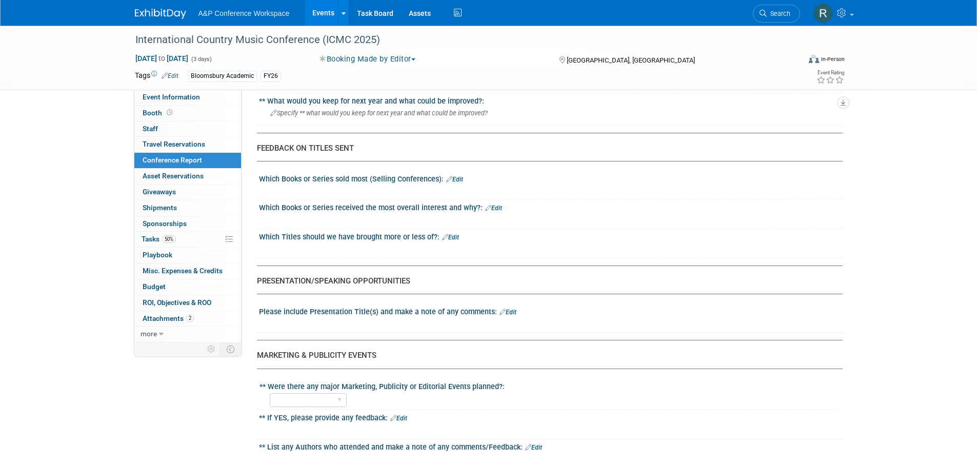
scroll to position [769, 0]
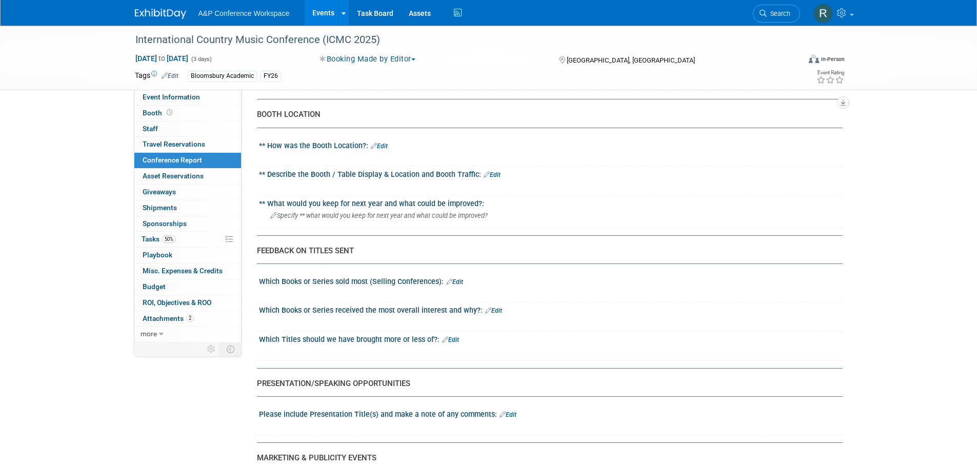
click at [388, 145] on link "Edit" at bounding box center [379, 146] width 17 height 7
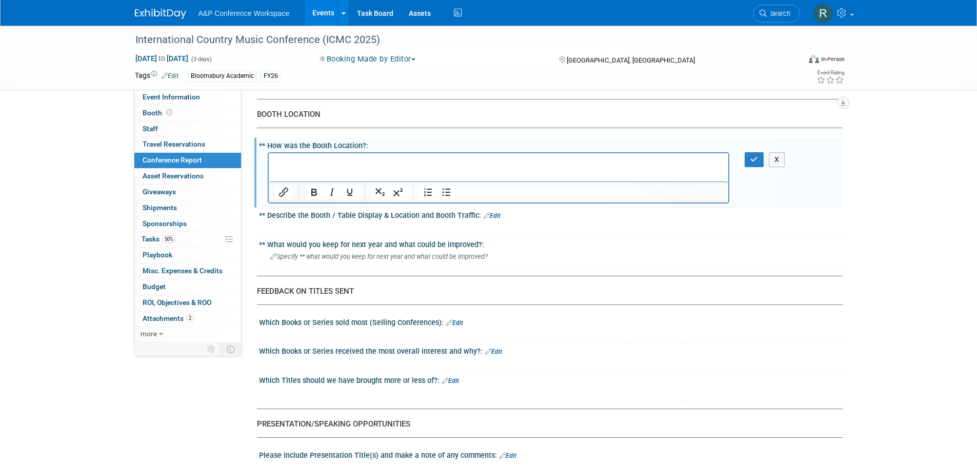
scroll to position [0, 0]
drag, startPoint x: 757, startPoint y: 160, endPoint x: 747, endPoint y: 165, distance: 10.8
click at [756, 160] on icon "button" at bounding box center [754, 159] width 8 height 7
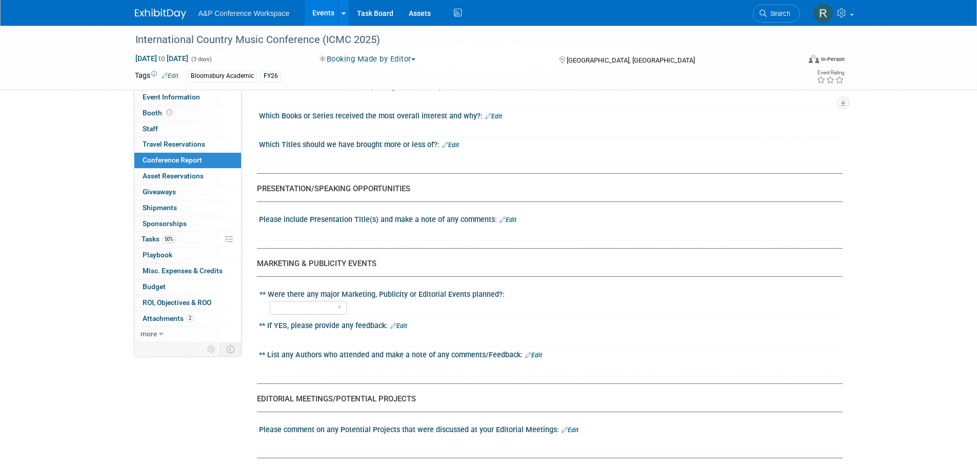
scroll to position [1025, 0]
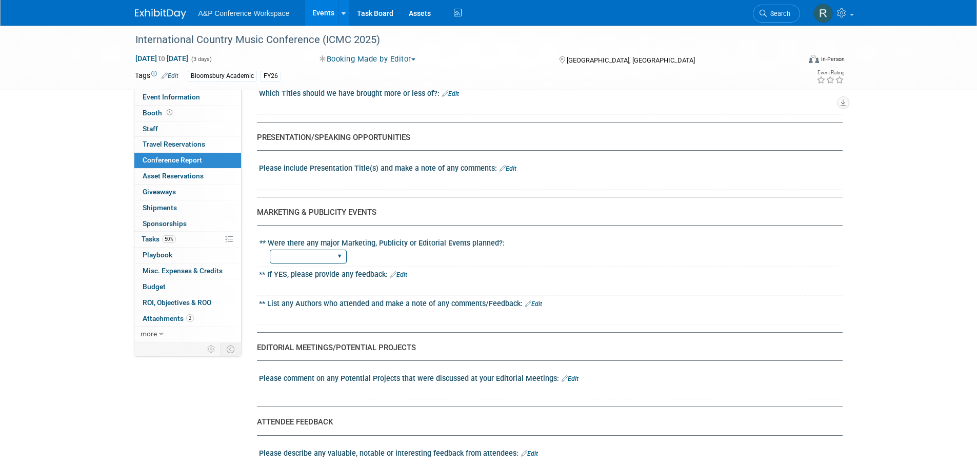
click at [335, 257] on select "YES NO" at bounding box center [308, 257] width 77 height 14
select select "NO"
click at [270, 250] on select "YES NO" at bounding box center [308, 257] width 77 height 14
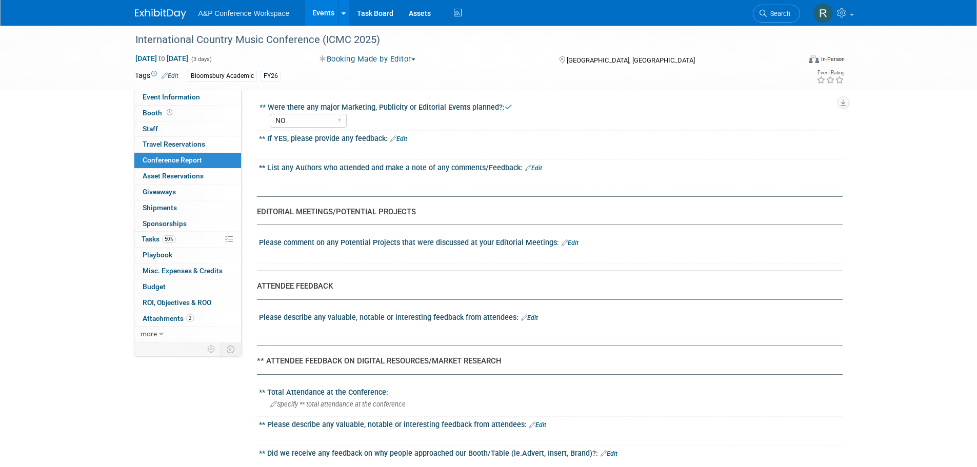
scroll to position [1179, 0]
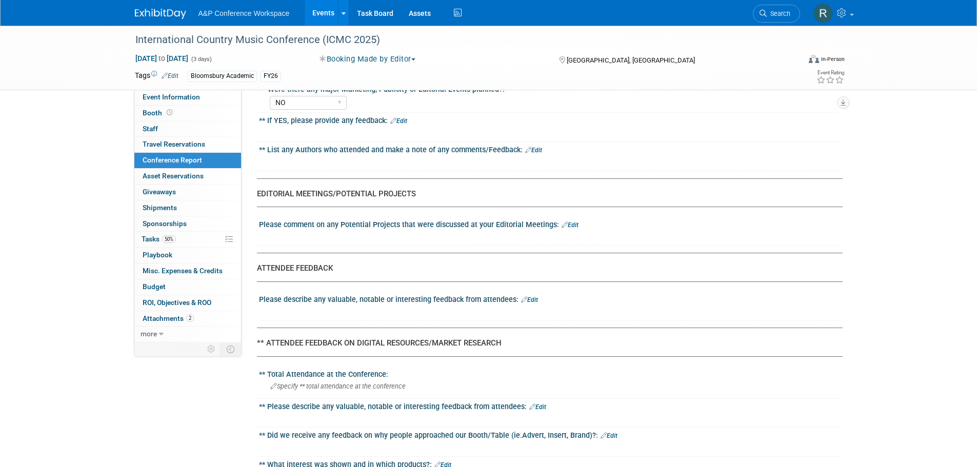
click at [530, 301] on link "Edit" at bounding box center [529, 299] width 17 height 7
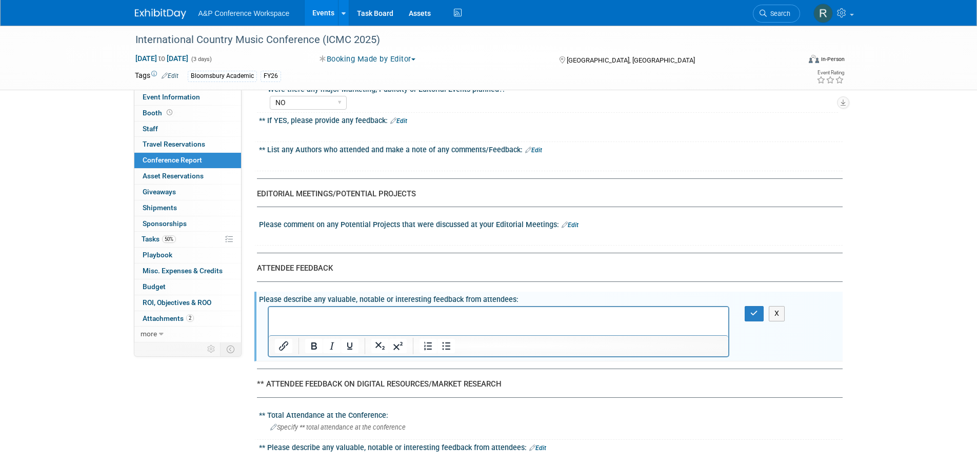
scroll to position [0, 0]
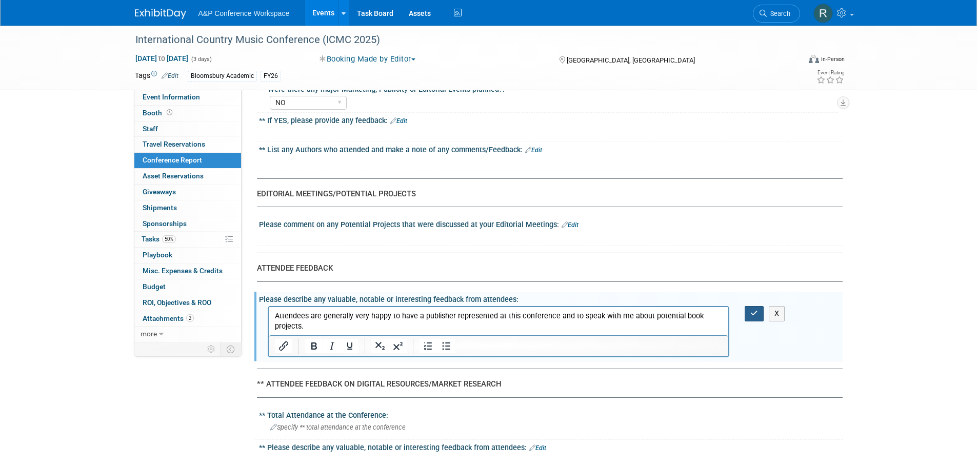
click at [748, 315] on button "button" at bounding box center [753, 313] width 19 height 15
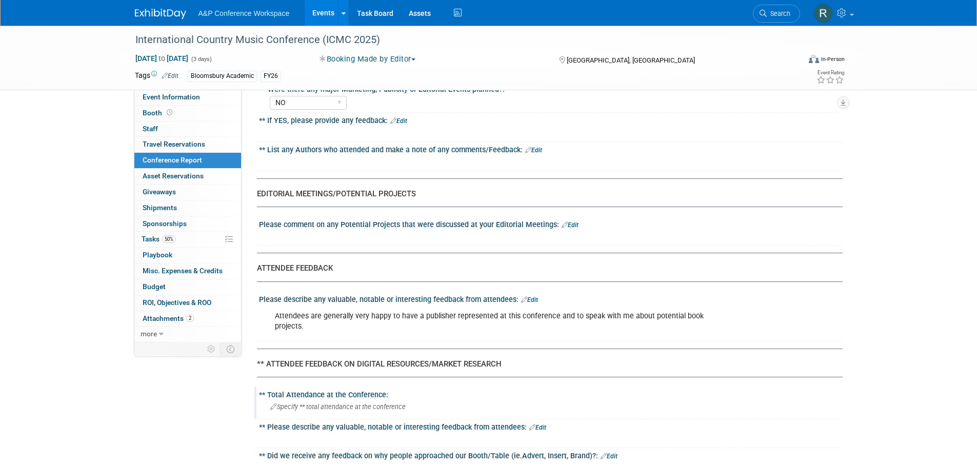
click at [384, 407] on span "Specify ** total attendance at the conference" at bounding box center [337, 407] width 135 height 8
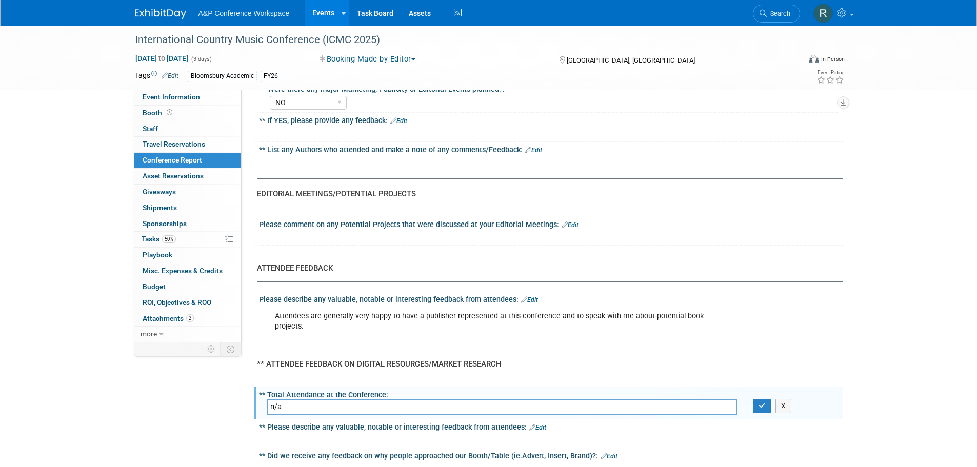
type input "n/a"
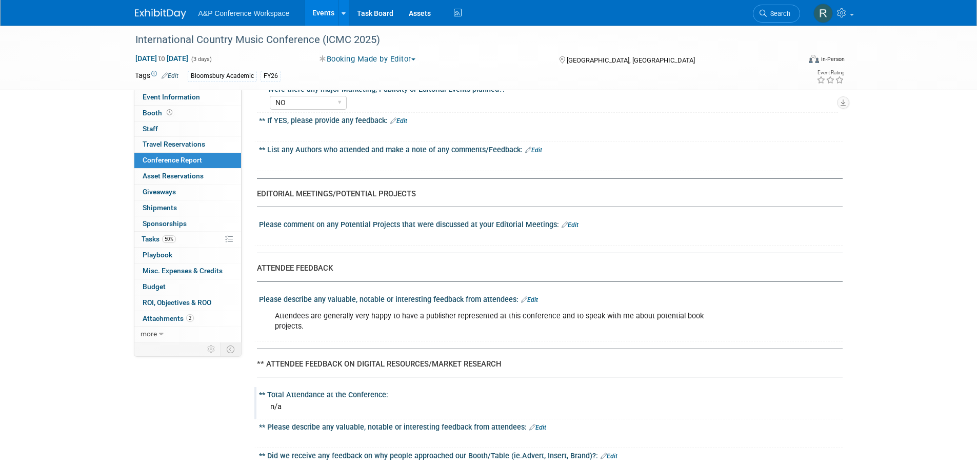
click at [571, 224] on link "Edit" at bounding box center [569, 224] width 17 height 7
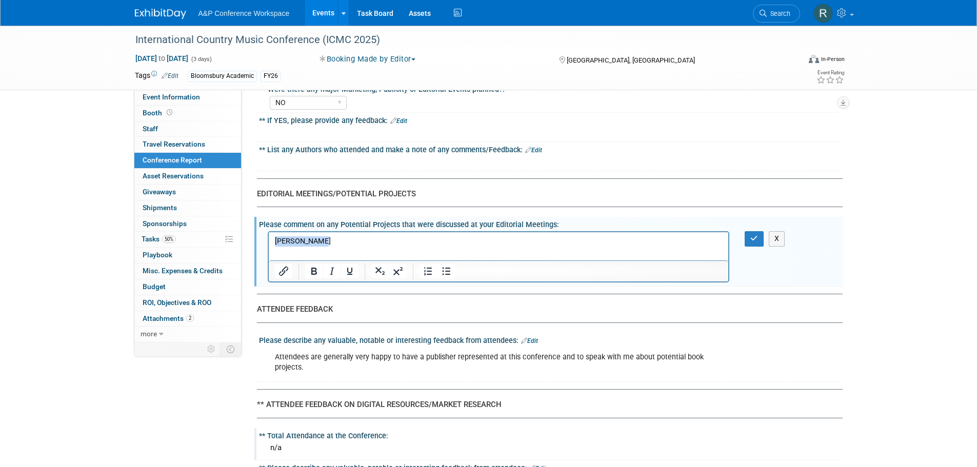
drag, startPoint x: 325, startPoint y: 246, endPoint x: 259, endPoint y: 242, distance: 65.7
click at [268, 242] on html "[PERSON_NAME]" at bounding box center [498, 239] width 460 height 14
click at [429, 272] on icon "Numbered list" at bounding box center [428, 271] width 12 height 12
click at [364, 244] on li "[PERSON_NAME]" at bounding box center [509, 241] width 428 height 10
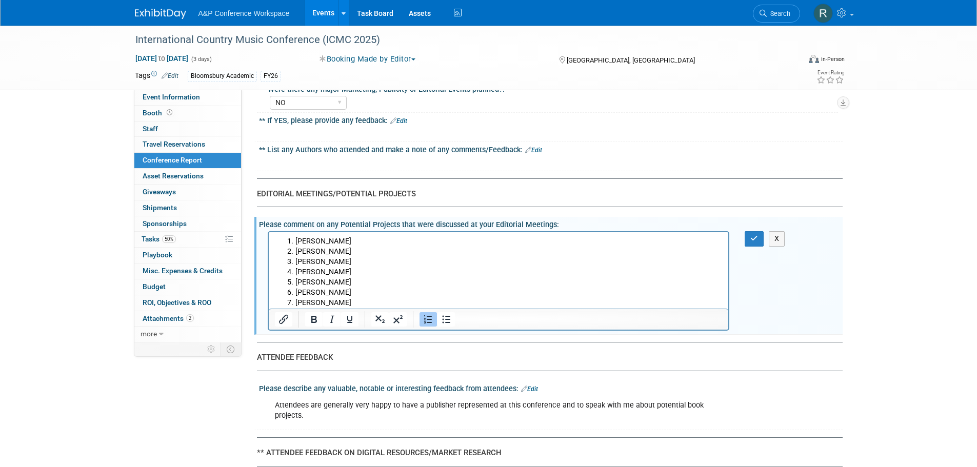
click at [361, 242] on li "[PERSON_NAME]" at bounding box center [509, 241] width 428 height 10
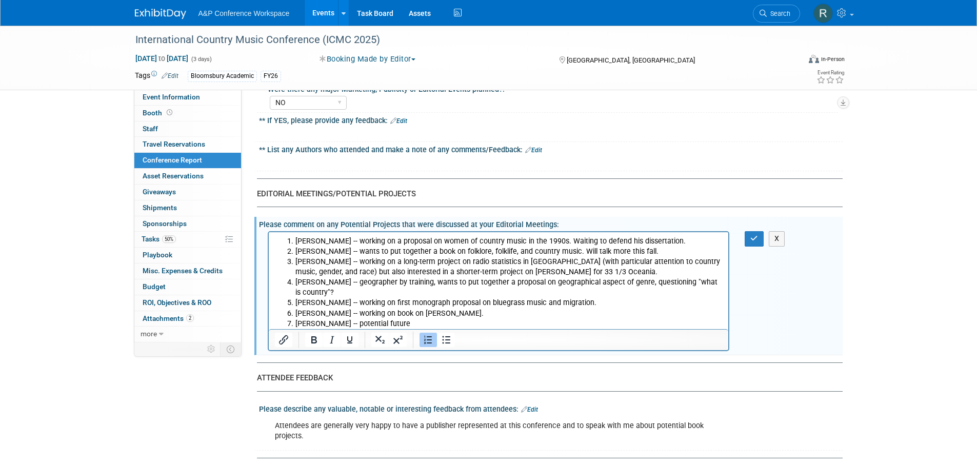
click at [397, 310] on li "[PERSON_NAME] -- working on book on [PERSON_NAME]." at bounding box center [509, 314] width 428 height 10
drag, startPoint x: 434, startPoint y: 307, endPoint x: 442, endPoint y: 307, distance: 8.7
click at [436, 307] on li "[PERSON_NAME] -- working on first monograph proposal on bluegrass music and mig…" at bounding box center [509, 303] width 428 height 10
click at [446, 311] on li "[PERSON_NAME] -- working on book on [PERSON_NAME]." at bounding box center [509, 314] width 428 height 10
click at [602, 301] on li "[PERSON_NAME] -- working on first monograph proposal on bluegrass music and mig…" at bounding box center [509, 303] width 428 height 10
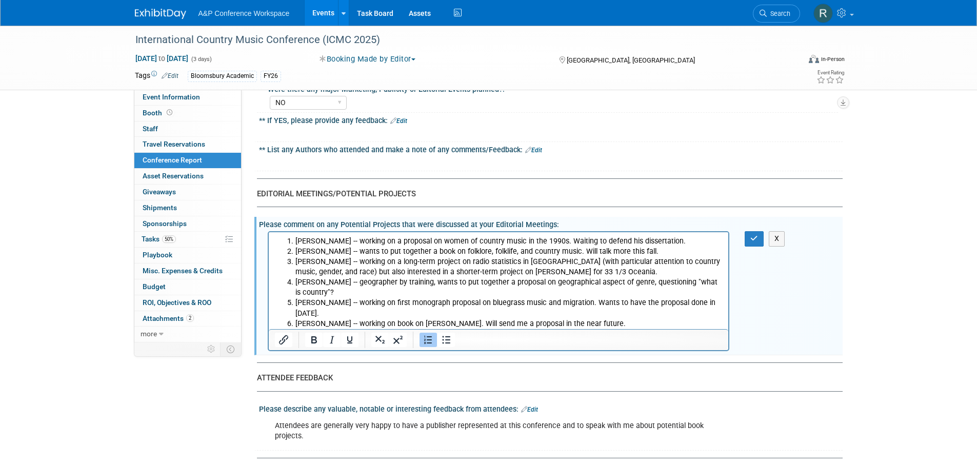
click at [349, 293] on li "[PERSON_NAME] -- geographer by training, wants to put together a proposal on ge…" at bounding box center [509, 287] width 428 height 21
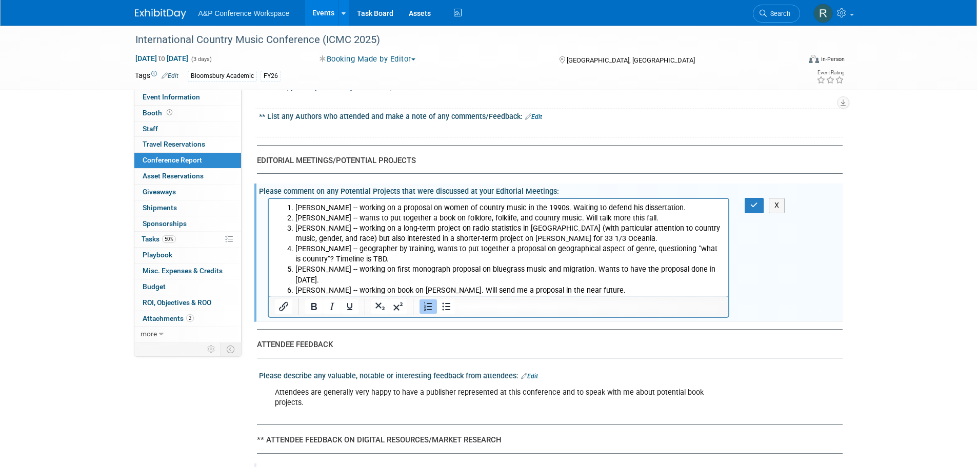
scroll to position [1230, 0]
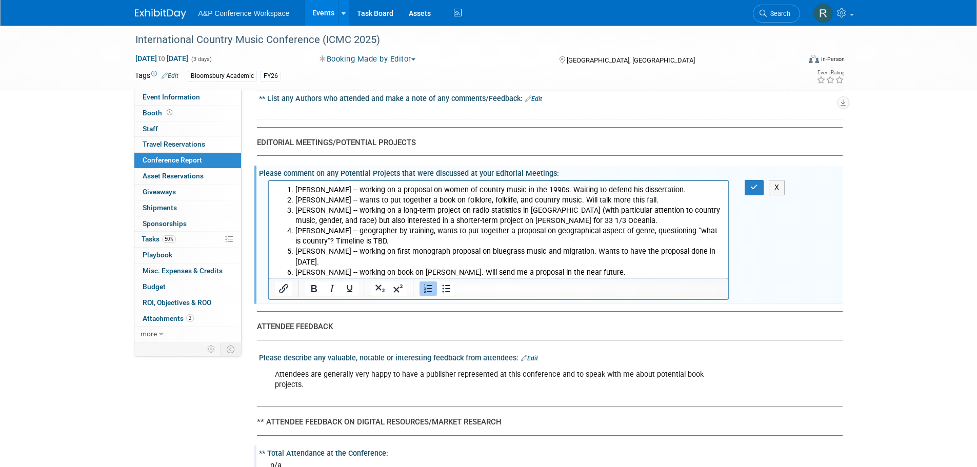
click at [411, 278] on li "[PERSON_NAME] -- potential future" at bounding box center [509, 283] width 428 height 10
click at [760, 186] on button "button" at bounding box center [753, 187] width 19 height 15
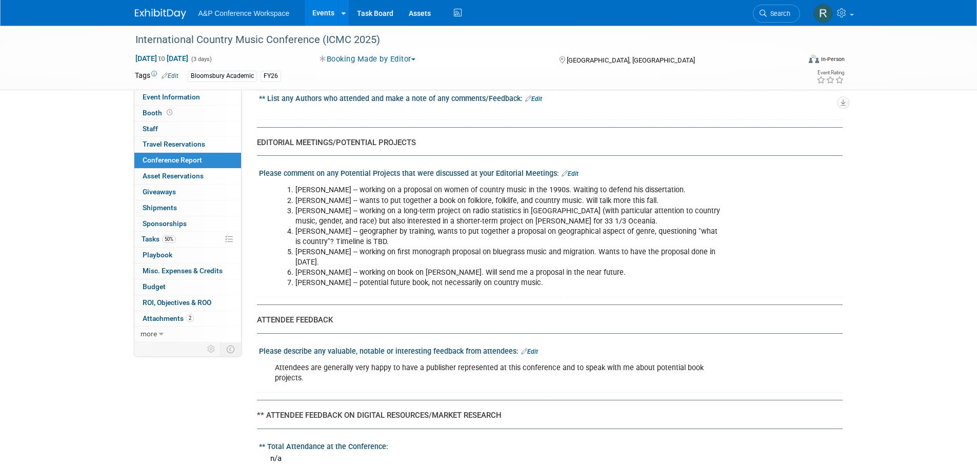
click at [572, 169] on div "Please comment on any Potential Projects that were discussed at your Editorial …" at bounding box center [550, 172] width 583 height 13
click at [572, 173] on link "Edit" at bounding box center [569, 173] width 17 height 7
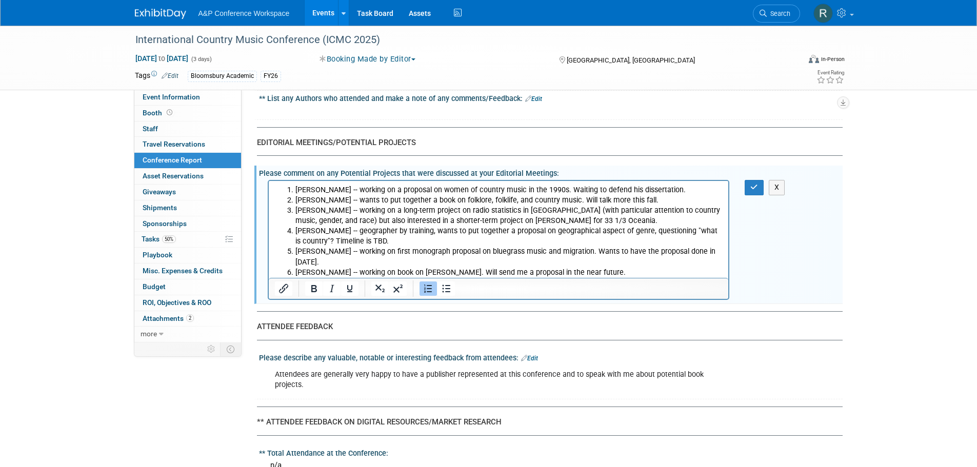
scroll to position [0, 0]
click at [552, 278] on li "[PERSON_NAME] -- potential future book, not necessarily on country music." at bounding box center [509, 283] width 428 height 10
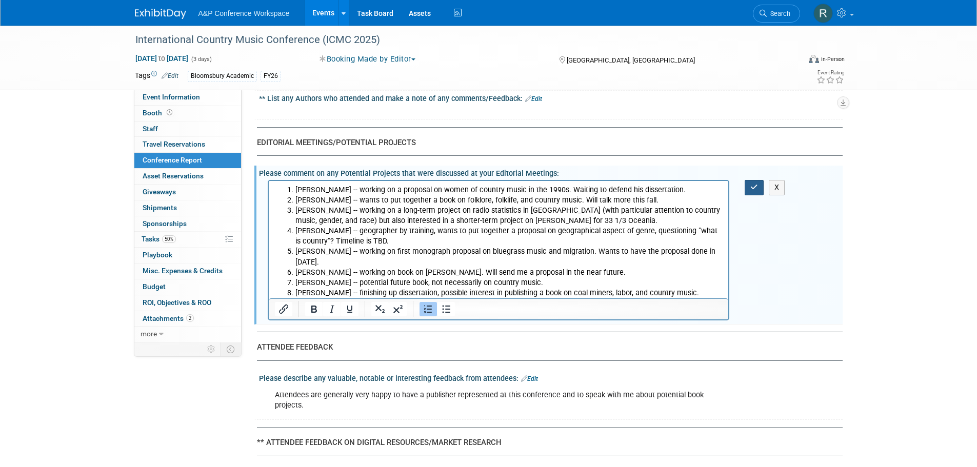
click at [747, 186] on button "button" at bounding box center [753, 187] width 19 height 15
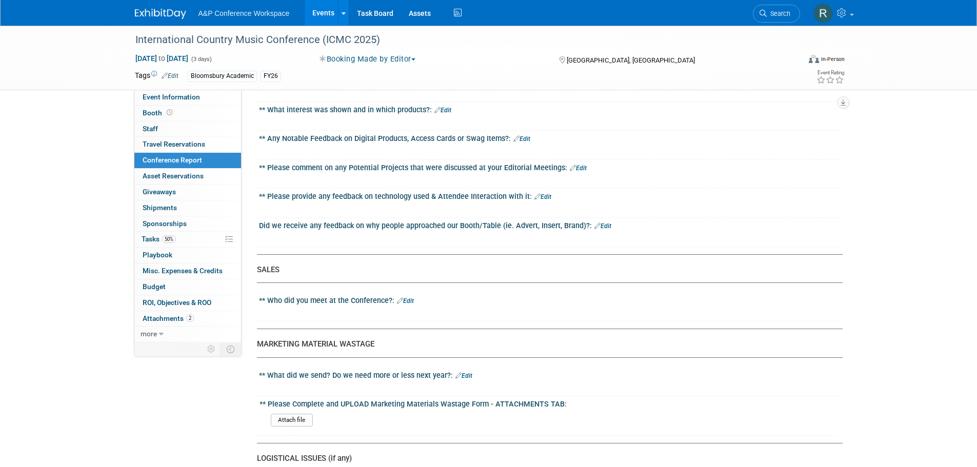
scroll to position [1692, 0]
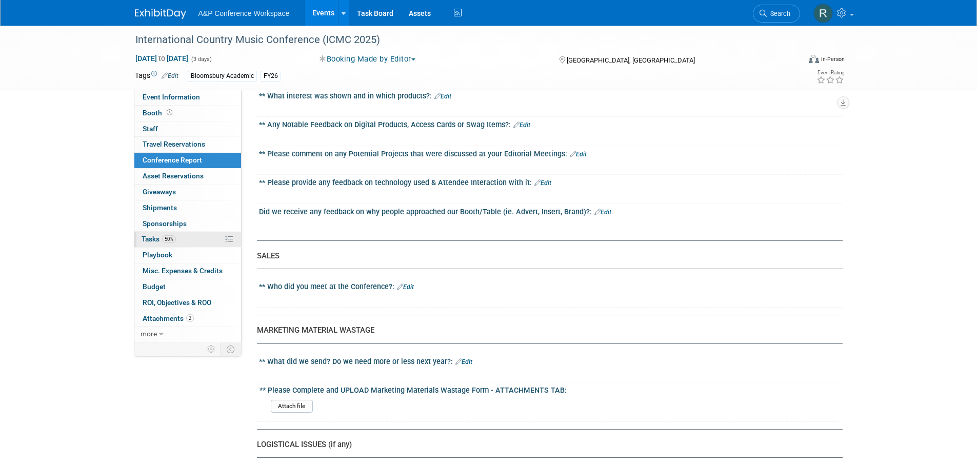
click at [221, 244] on link "50% Tasks 50%" at bounding box center [187, 239] width 107 height 15
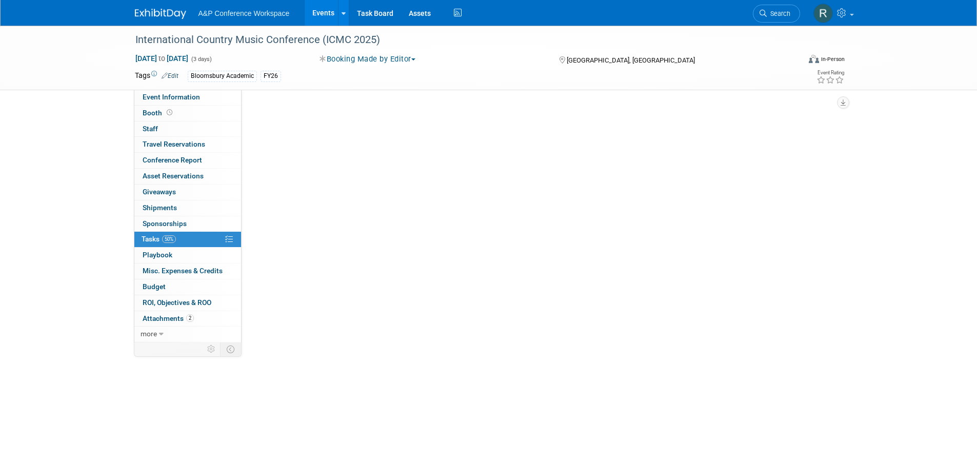
scroll to position [0, 0]
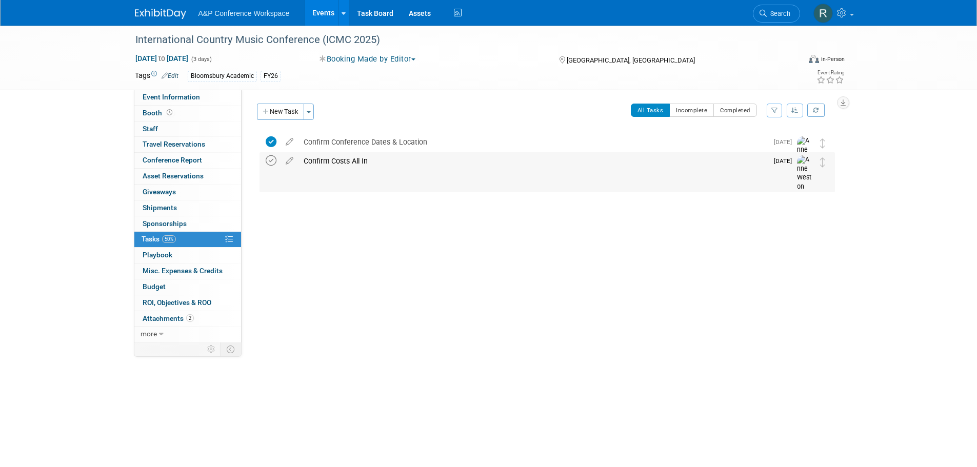
click at [271, 161] on icon at bounding box center [271, 160] width 11 height 11
click at [191, 268] on span "Misc. Expenses & Credits 0" at bounding box center [183, 271] width 80 height 8
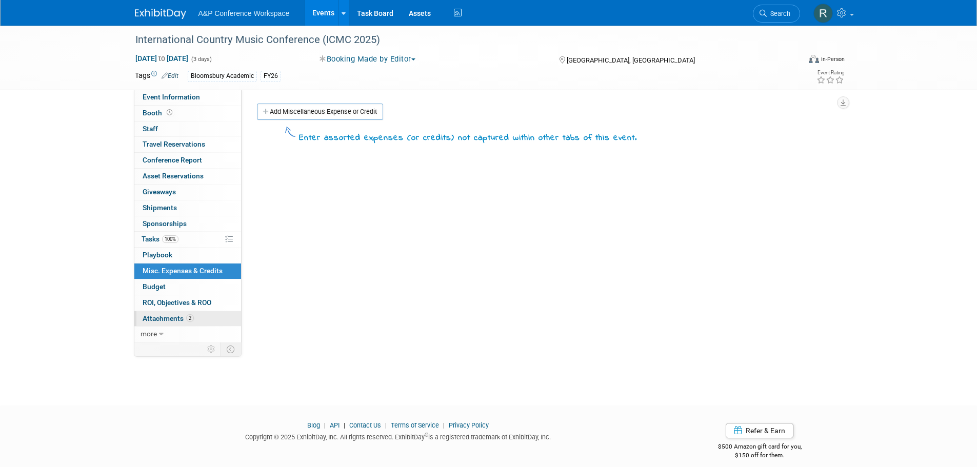
click at [195, 321] on link "2 Attachments 2" at bounding box center [187, 318] width 107 height 15
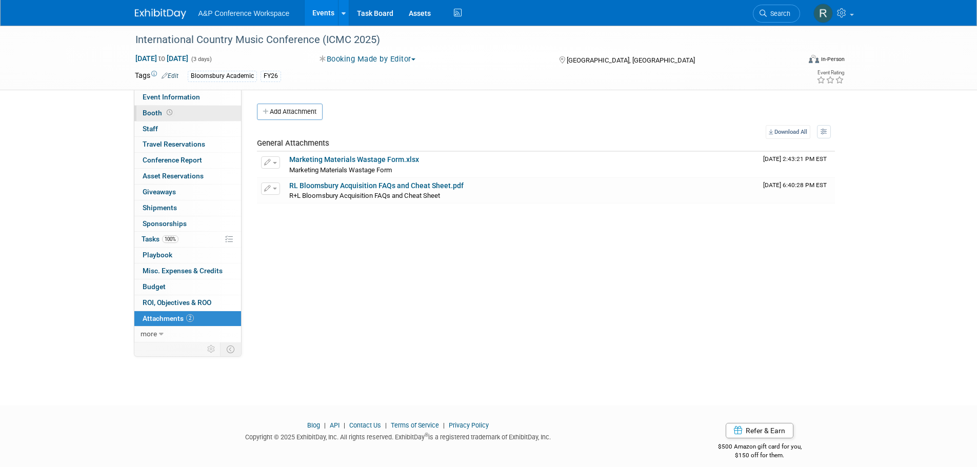
click at [167, 116] on span "Booth" at bounding box center [159, 113] width 32 height 8
select select "CUAP"
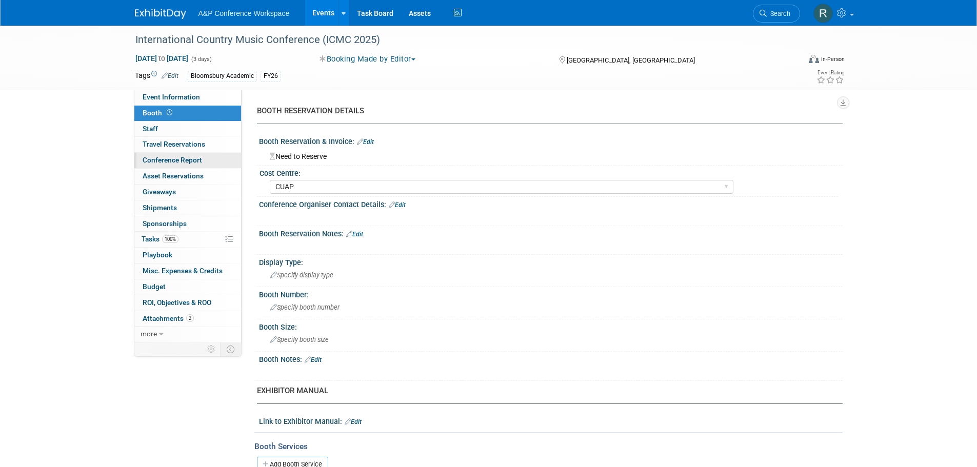
click at [201, 164] on span "Conference Report" at bounding box center [172, 160] width 59 height 8
select select "NO"
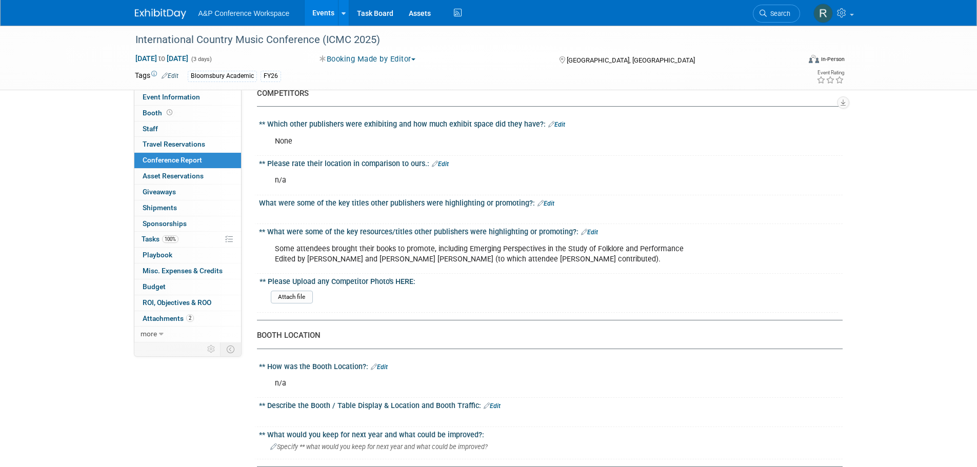
scroll to position [718, 0]
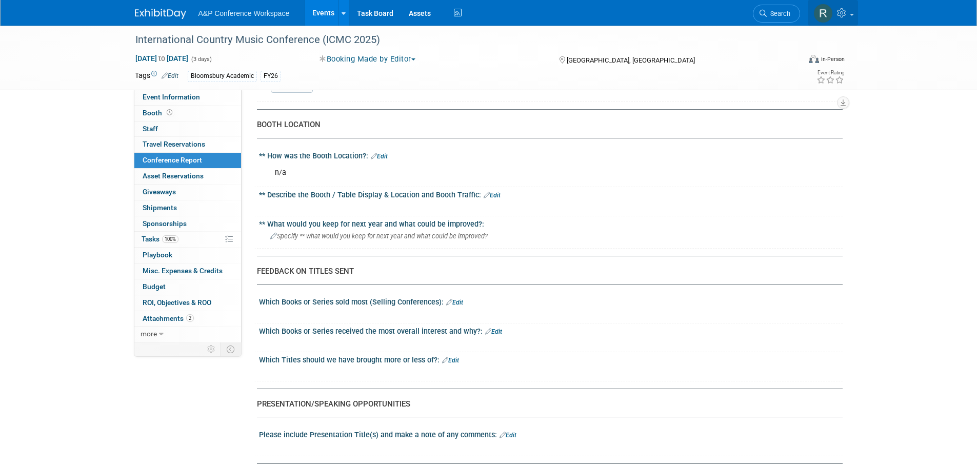
click at [842, 12] on icon at bounding box center [843, 12] width 12 height 9
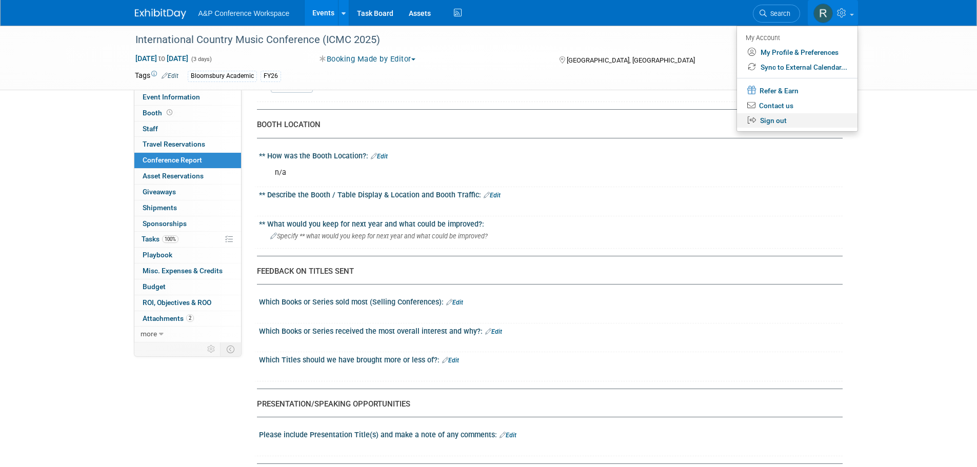
click at [768, 122] on link "Sign out" at bounding box center [797, 120] width 120 height 15
